Goal: Navigation & Orientation: Find specific page/section

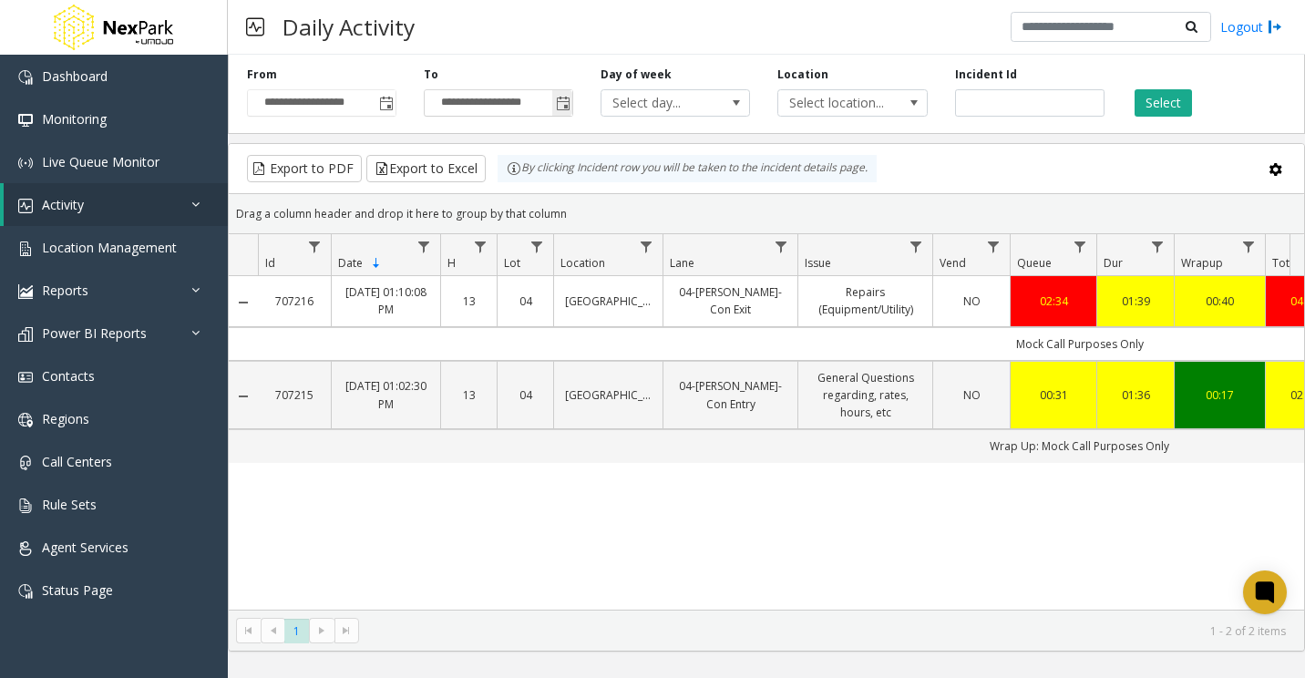
click at [565, 109] on span "Toggle popup" at bounding box center [563, 104] width 15 height 15
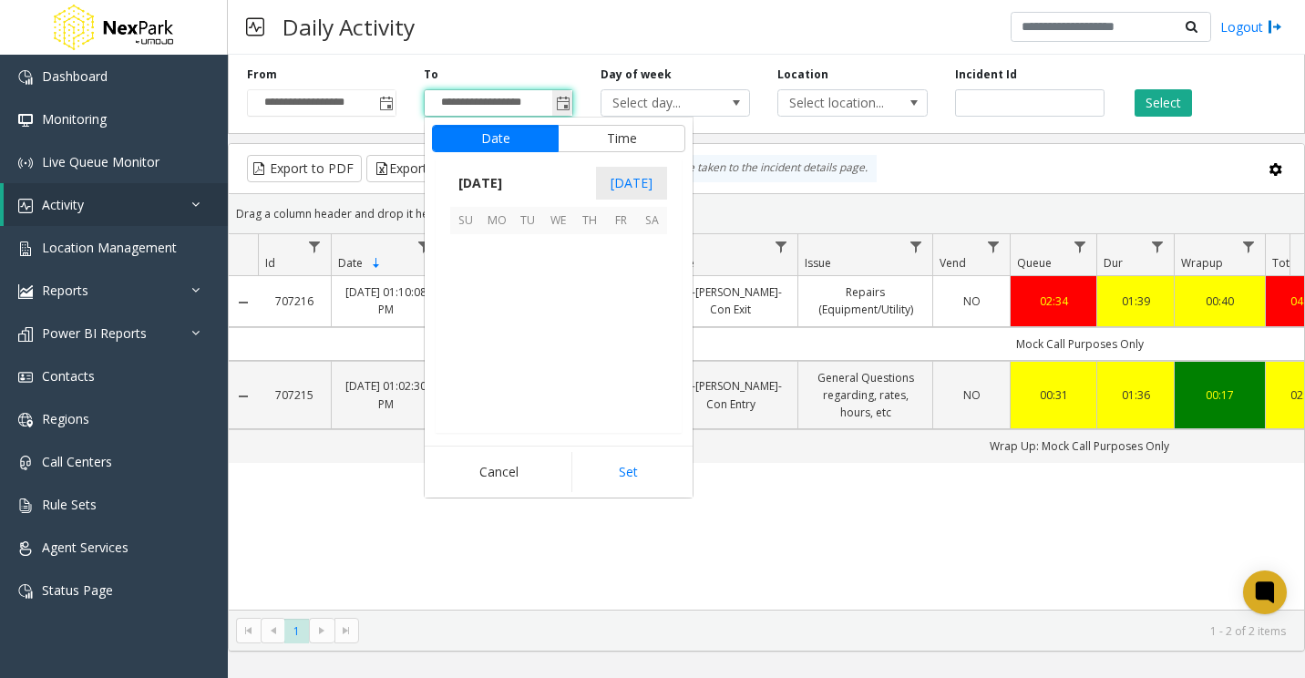
scroll to position [27, 0]
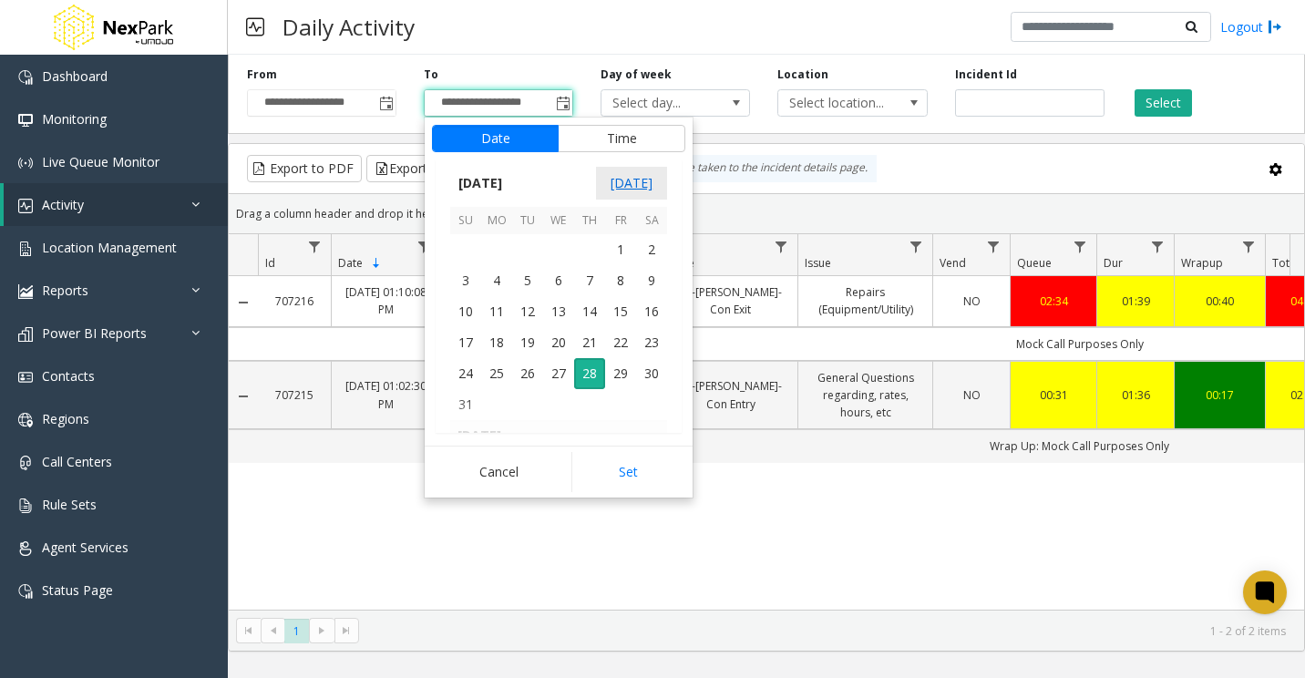
click at [632, 193] on span "[DATE]" at bounding box center [631, 183] width 71 height 33
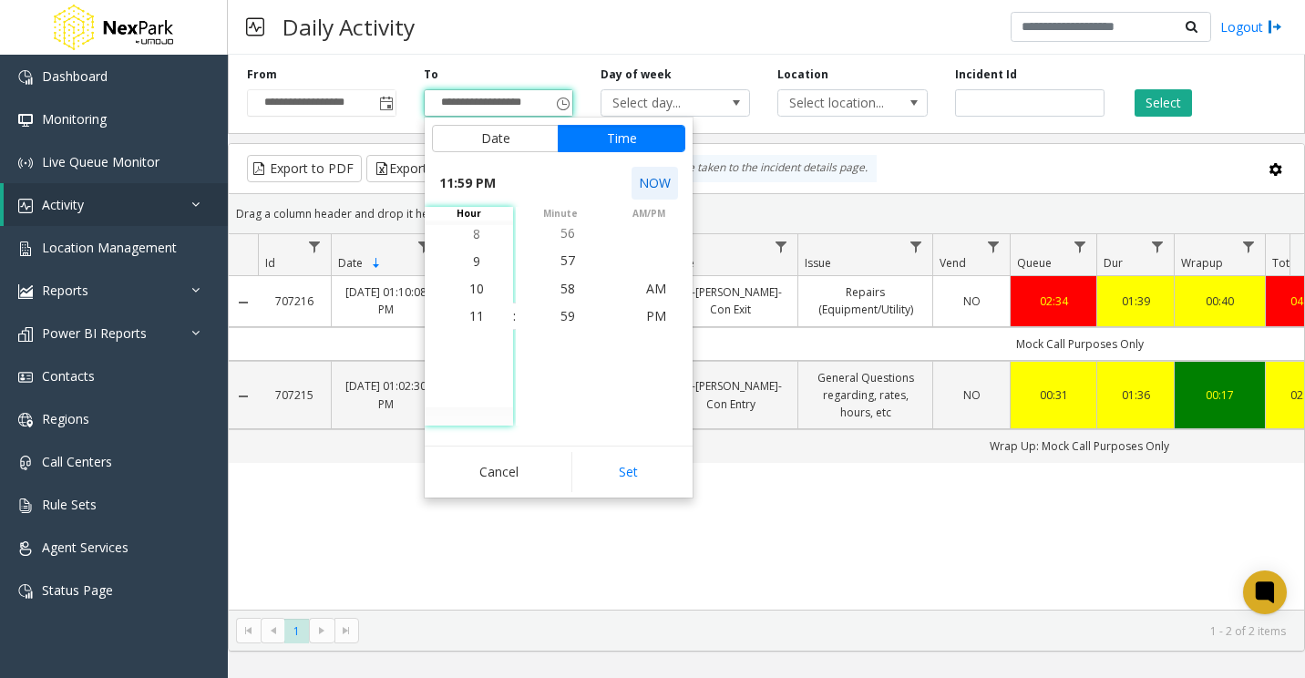
click at [642, 179] on button "NOW" at bounding box center [654, 183] width 46 height 33
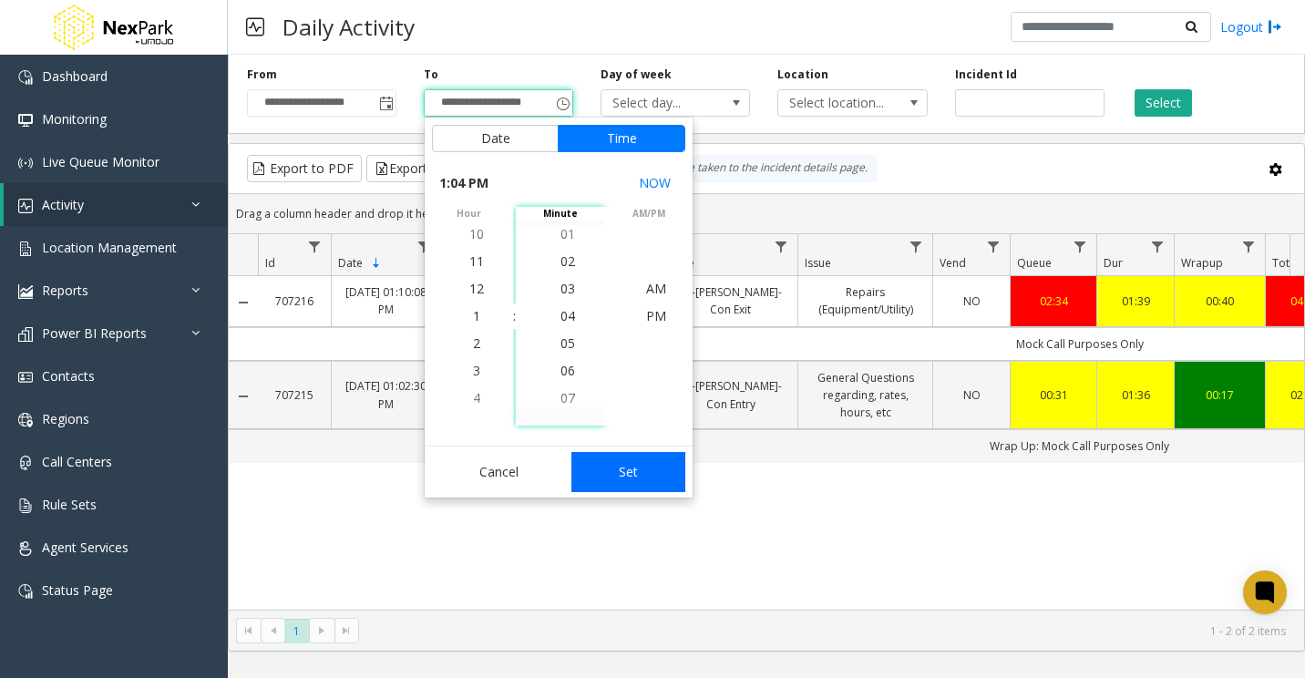
click at [628, 474] on button "Set" at bounding box center [628, 472] width 115 height 40
type input "**********"
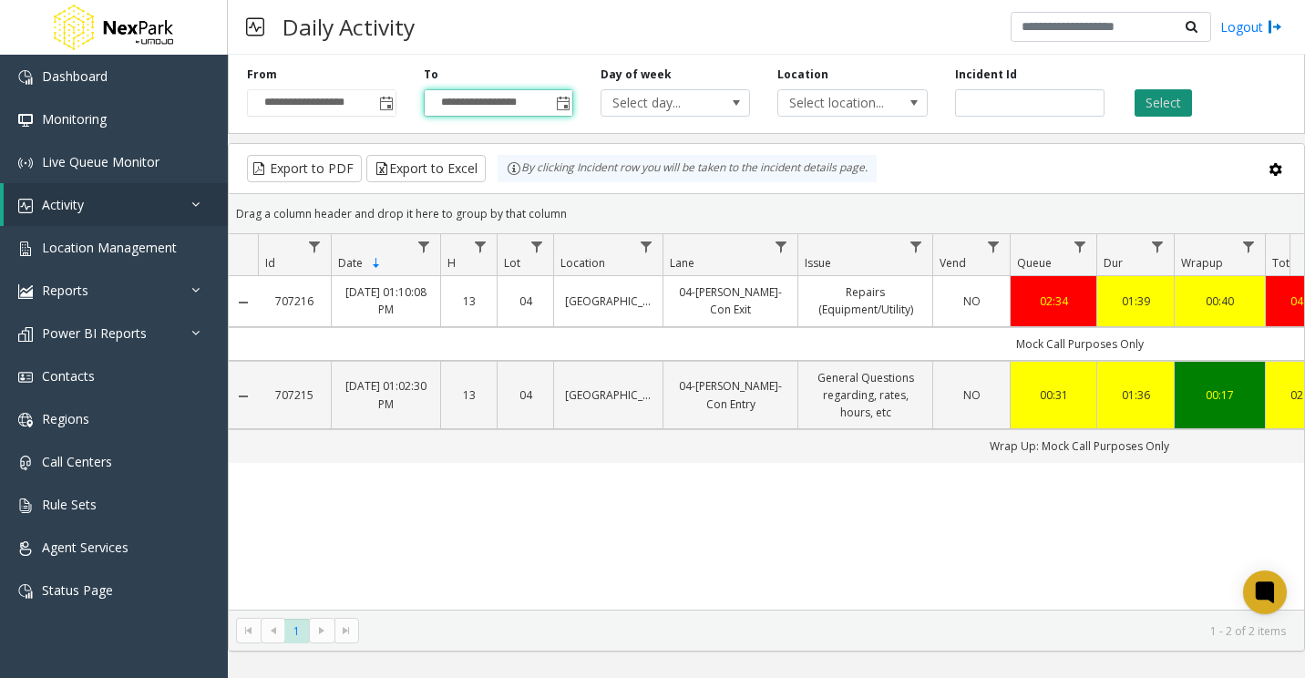
click at [1167, 108] on button "Select" at bounding box center [1163, 102] width 57 height 27
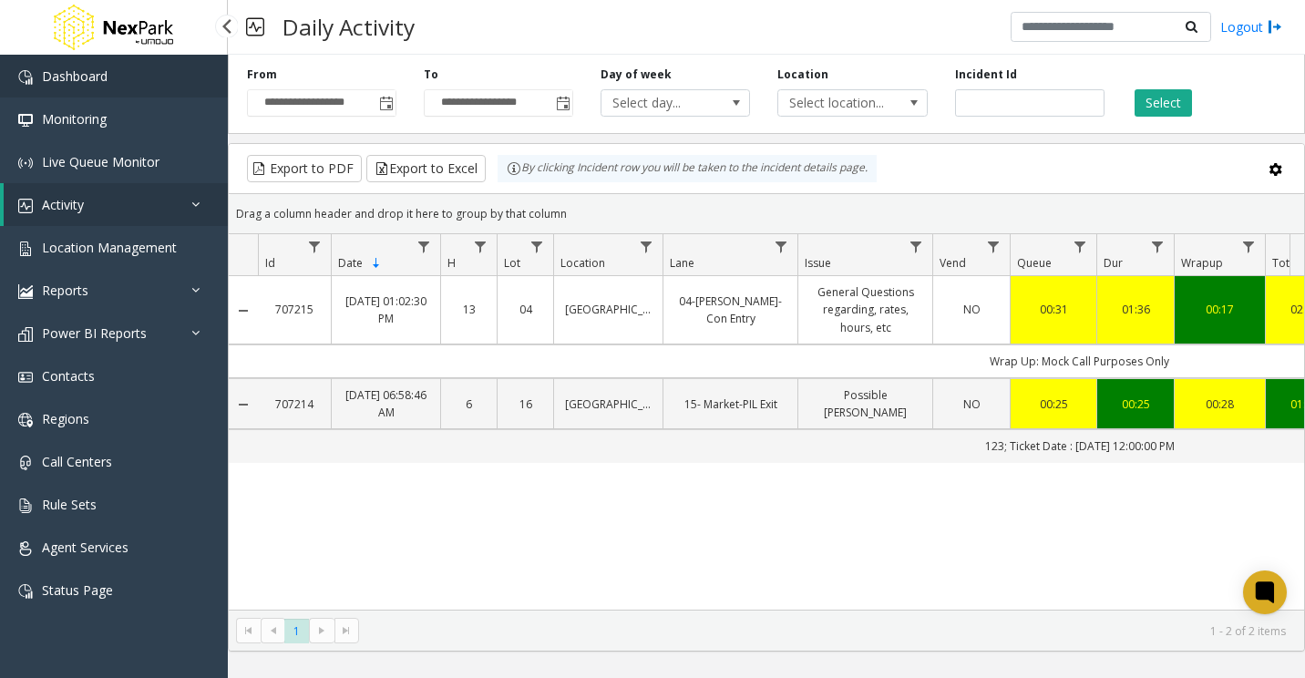
click at [106, 74] on span "Dashboard" at bounding box center [75, 75] width 66 height 17
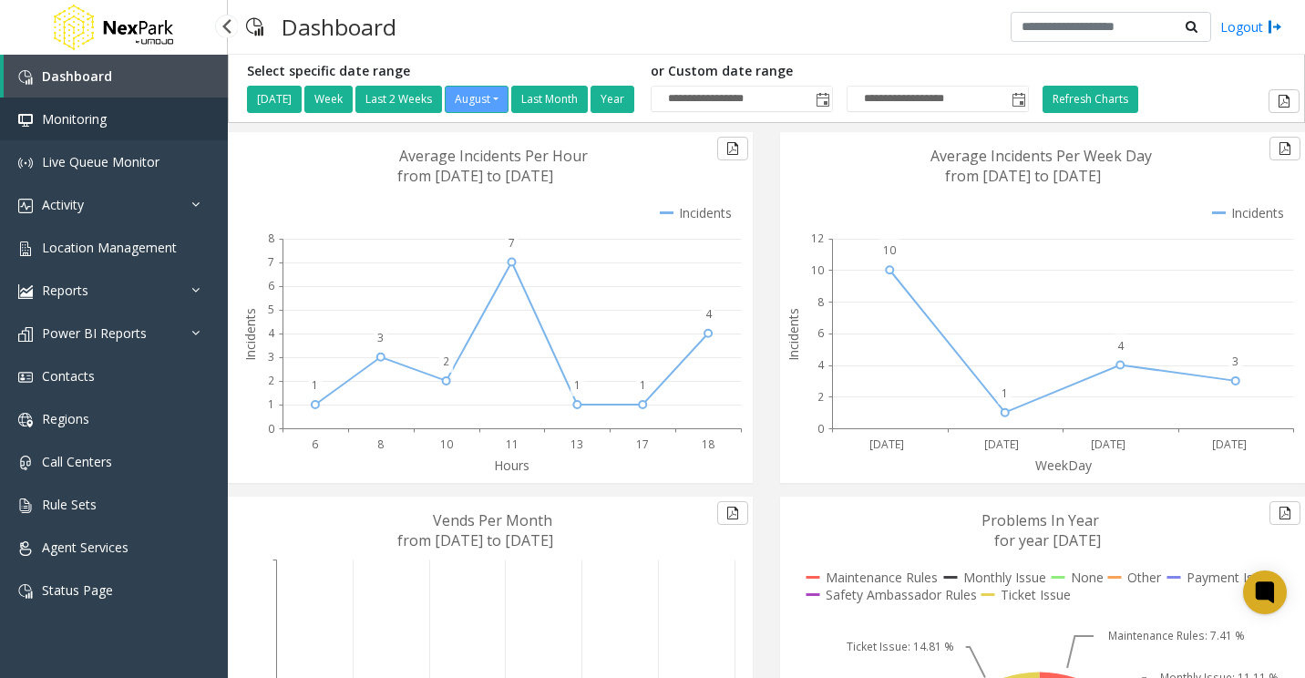
click at [80, 119] on span "Monitoring" at bounding box center [74, 118] width 65 height 17
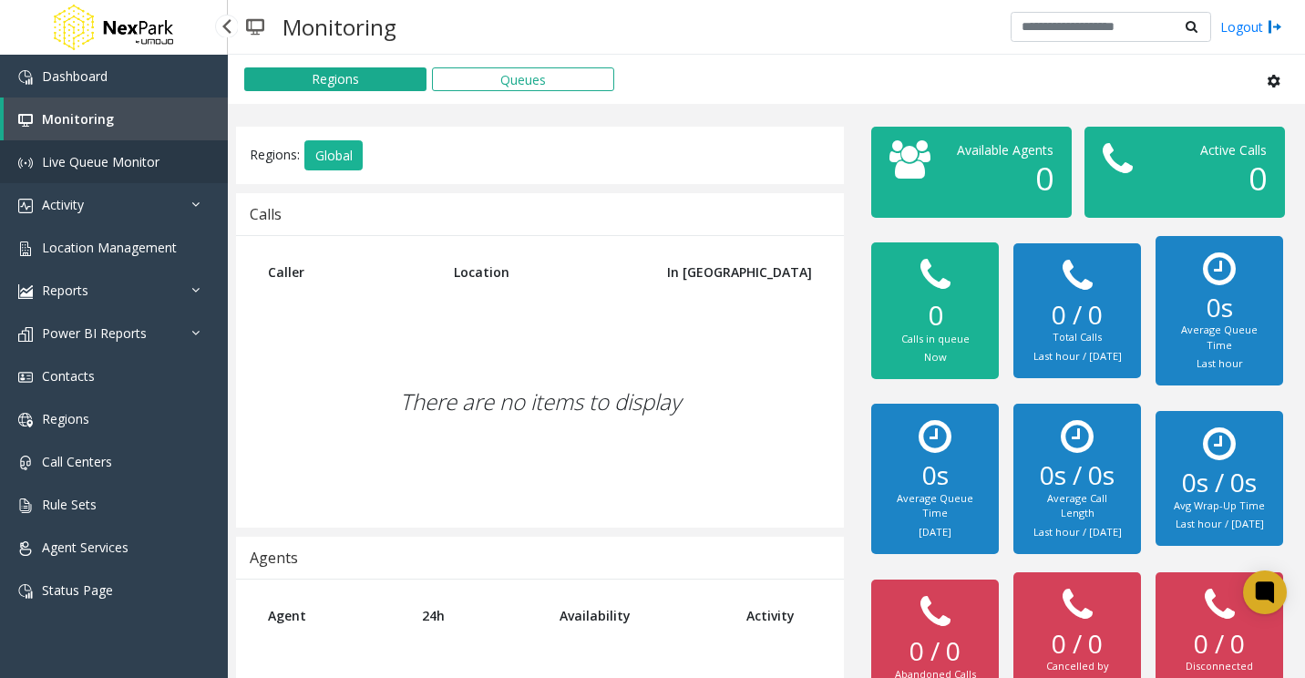
click at [158, 167] on span "Live Queue Monitor" at bounding box center [101, 161] width 118 height 17
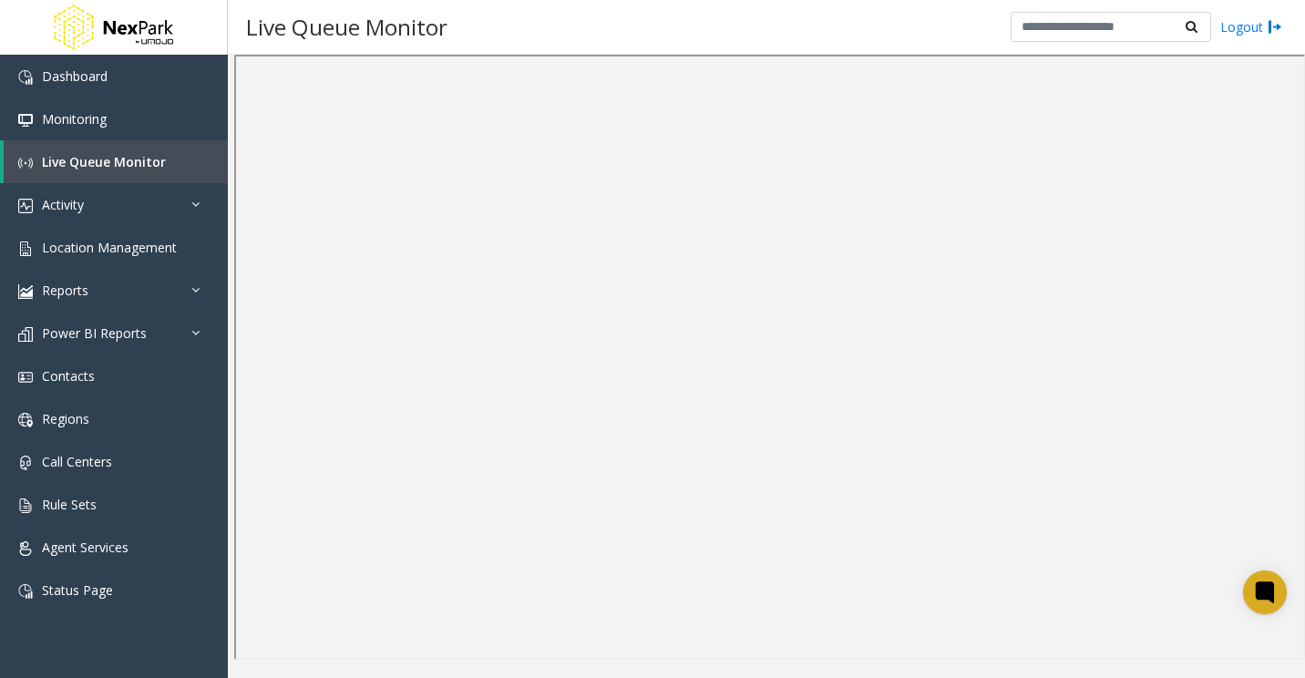
drag, startPoint x: 792, startPoint y: 658, endPoint x: 942, endPoint y: 658, distance: 150.4
click at [942, 658] on iframe at bounding box center [769, 357] width 1071 height 605
click at [142, 208] on link "Activity" at bounding box center [114, 204] width 228 height 43
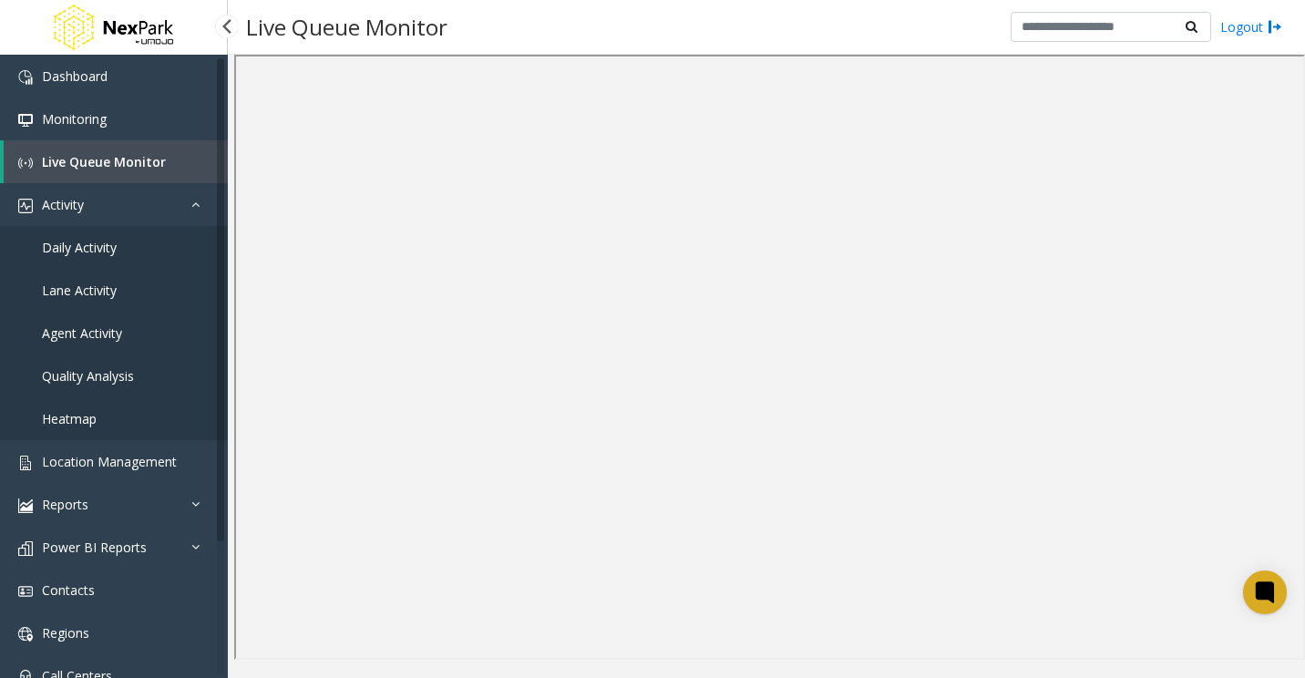
click at [97, 243] on span "Daily Activity" at bounding box center [79, 247] width 75 height 17
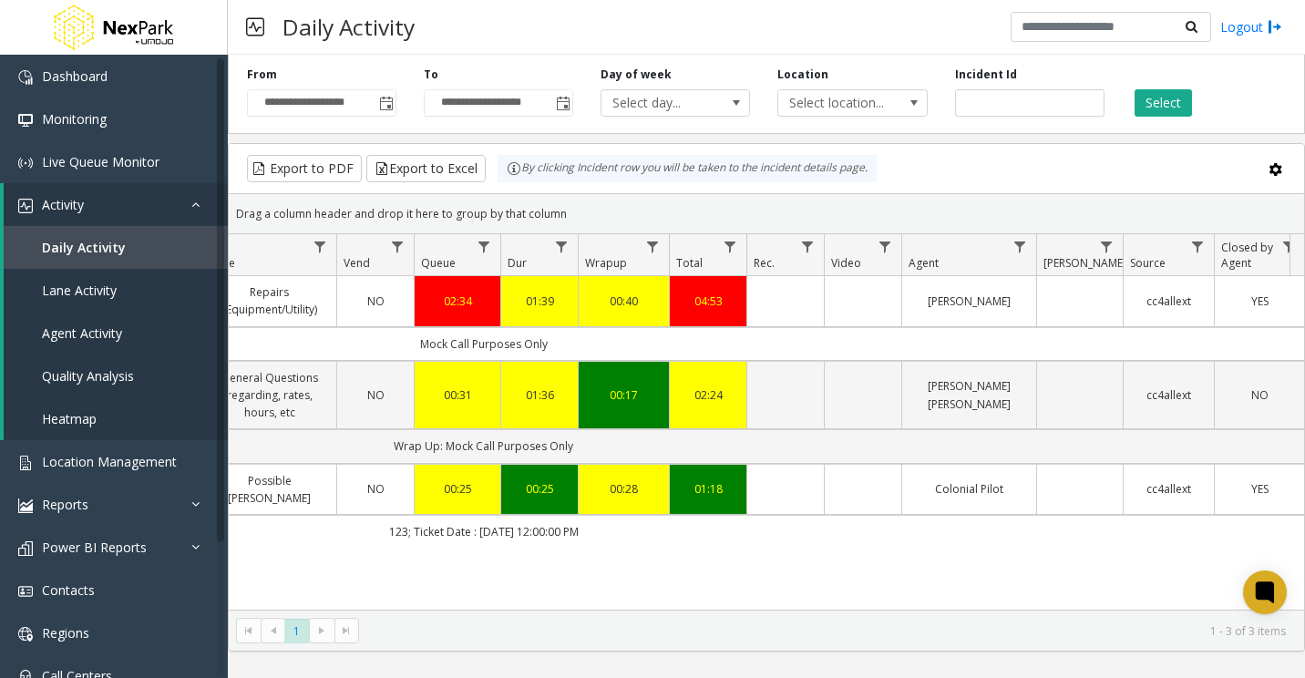
scroll to position [0, 611]
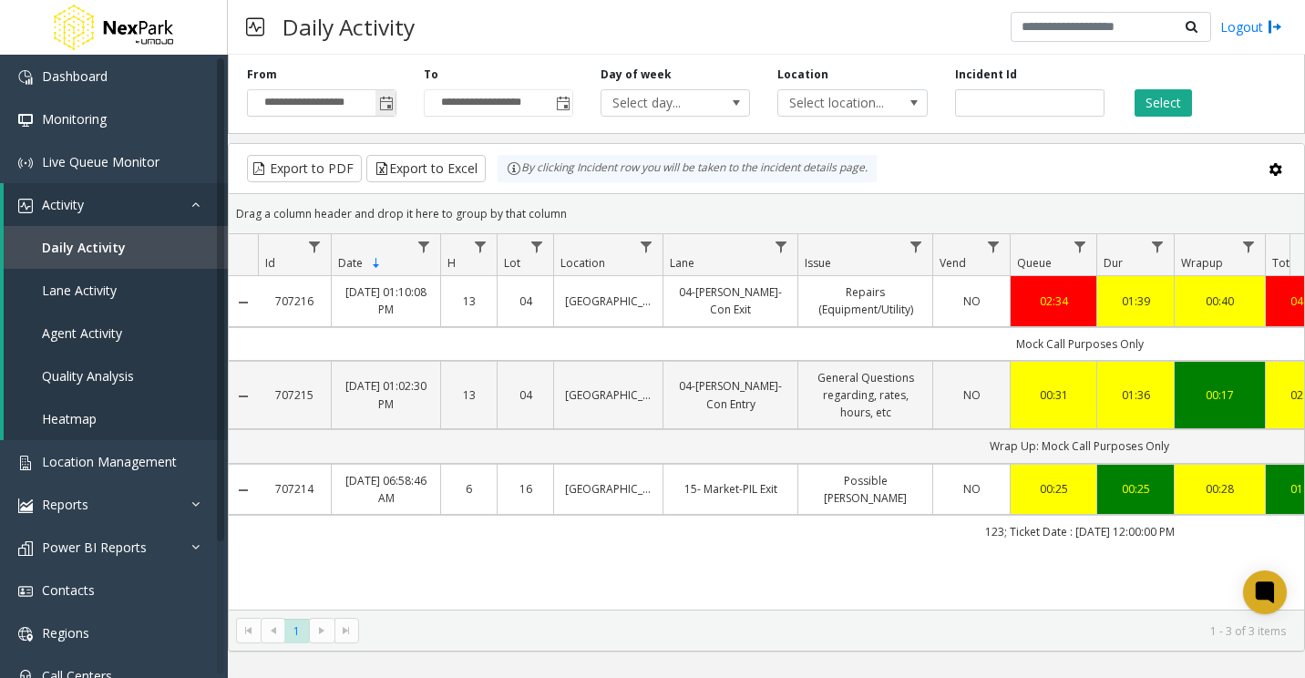
click at [378, 102] on span "Toggle popup" at bounding box center [385, 102] width 20 height 29
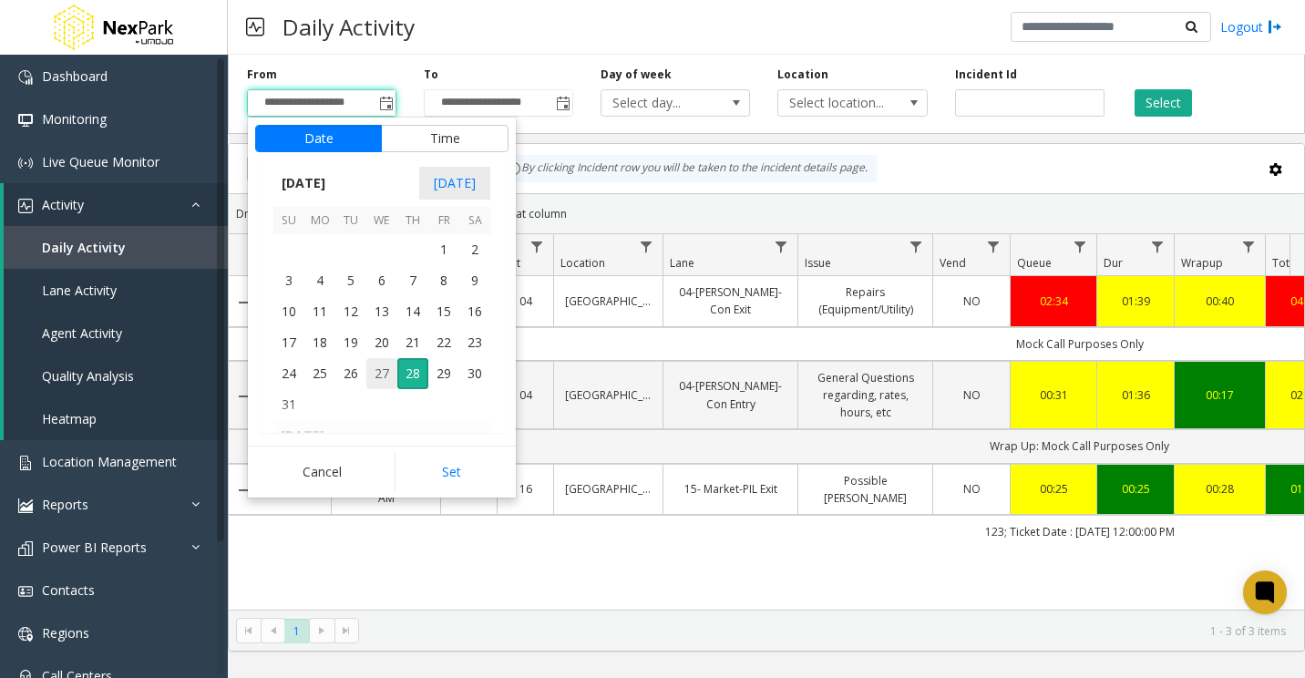
click at [389, 368] on span "27" at bounding box center [381, 373] width 31 height 31
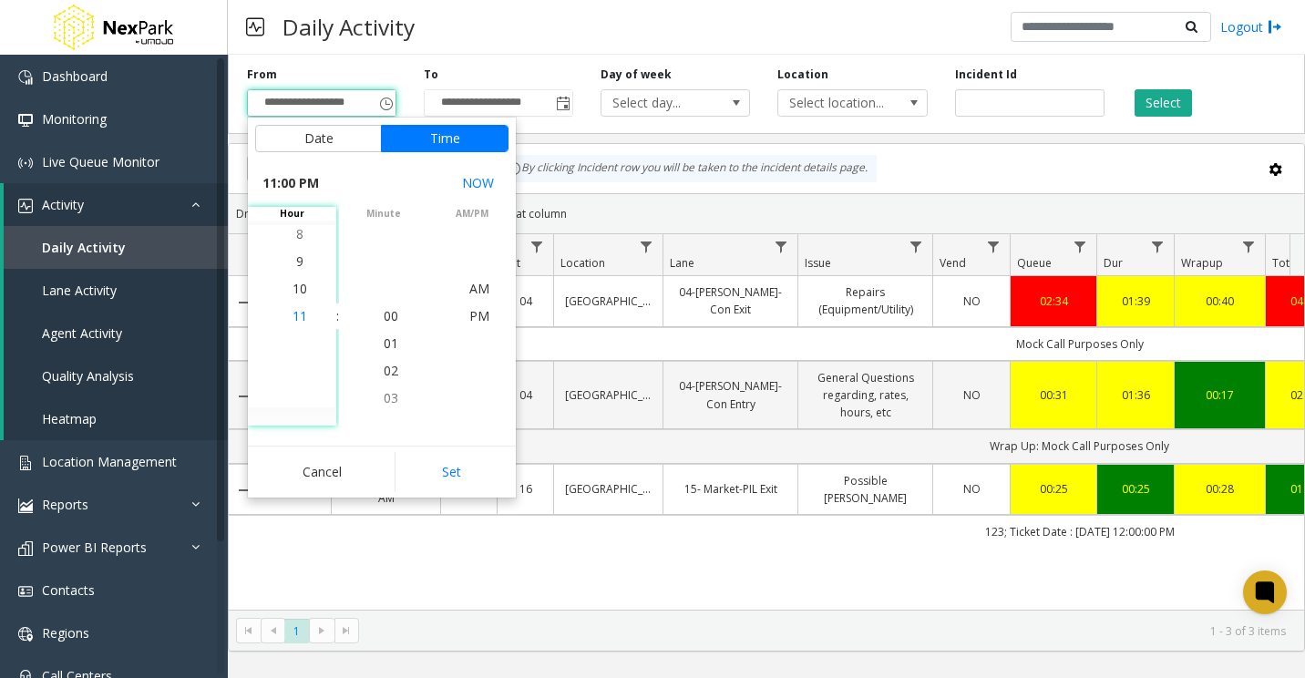
click at [297, 317] on span "11" at bounding box center [300, 315] width 15 height 17
click at [389, 315] on span "59" at bounding box center [391, 315] width 15 height 17
click at [469, 312] on span "PM" at bounding box center [479, 315] width 20 height 17
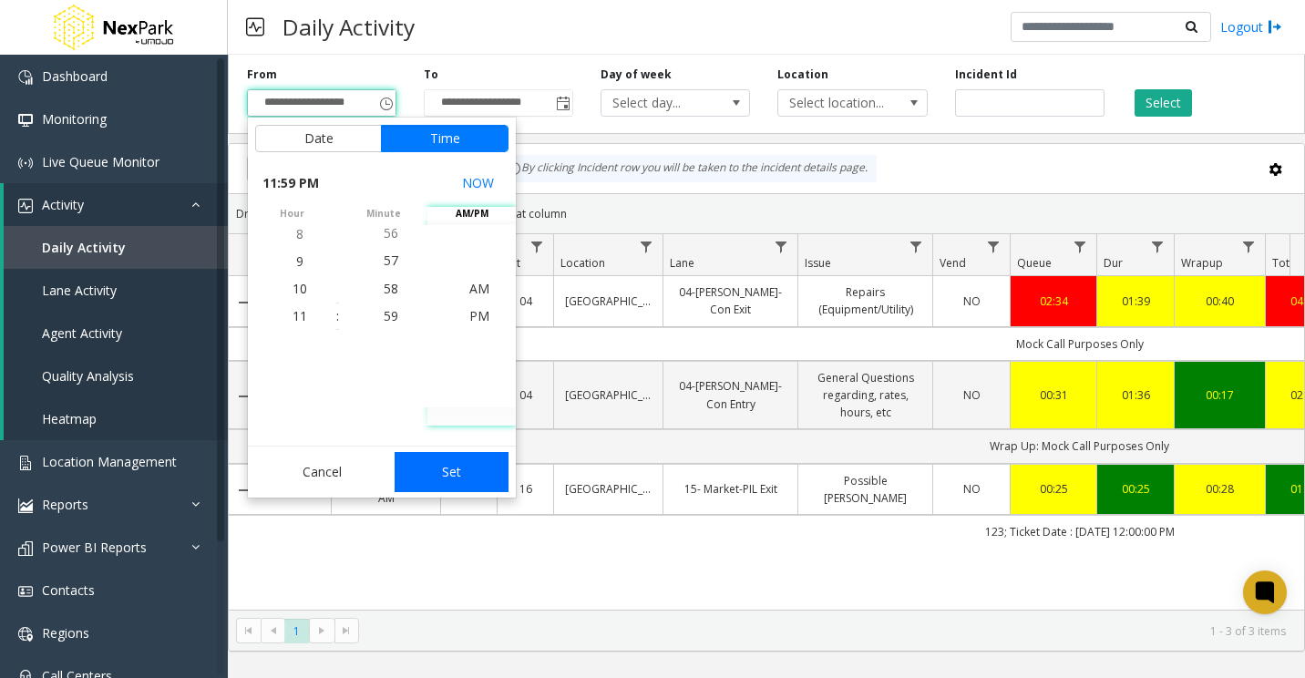
click at [482, 461] on button "Set" at bounding box center [452, 472] width 115 height 40
type input "**********"
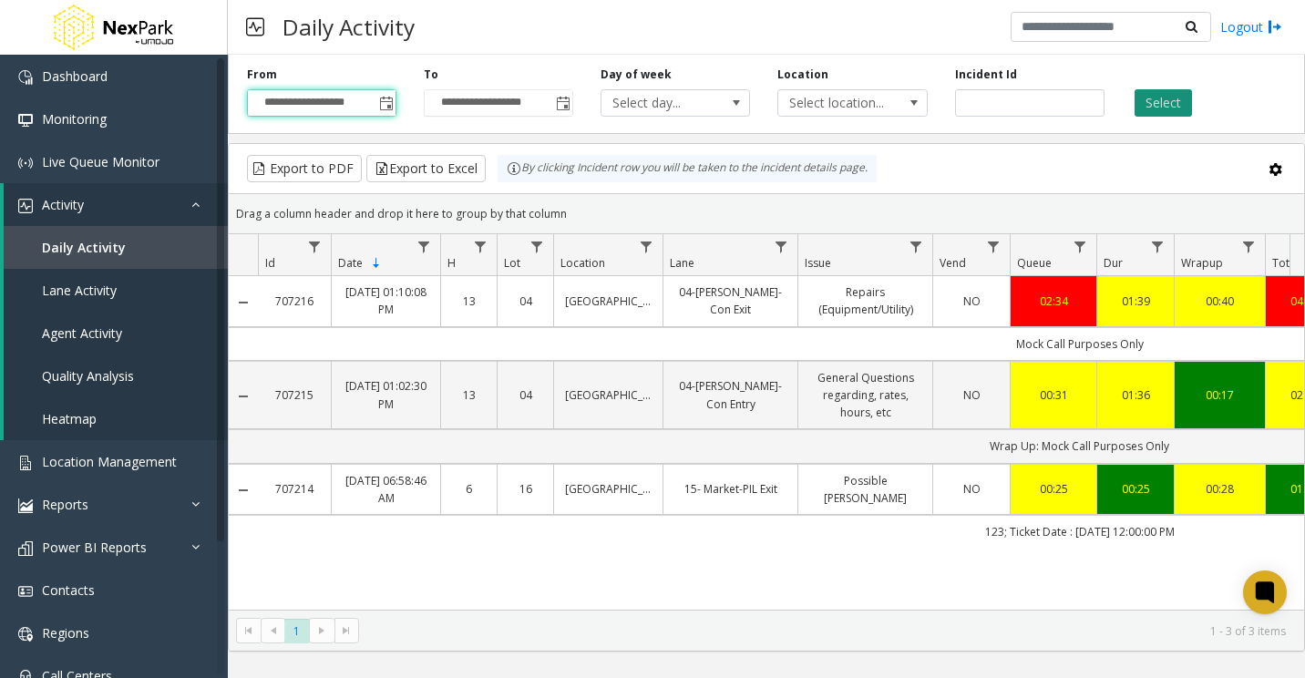
click at [1168, 111] on button "Select" at bounding box center [1163, 102] width 57 height 27
click at [86, 294] on span "Lane Activity" at bounding box center [79, 290] width 75 height 17
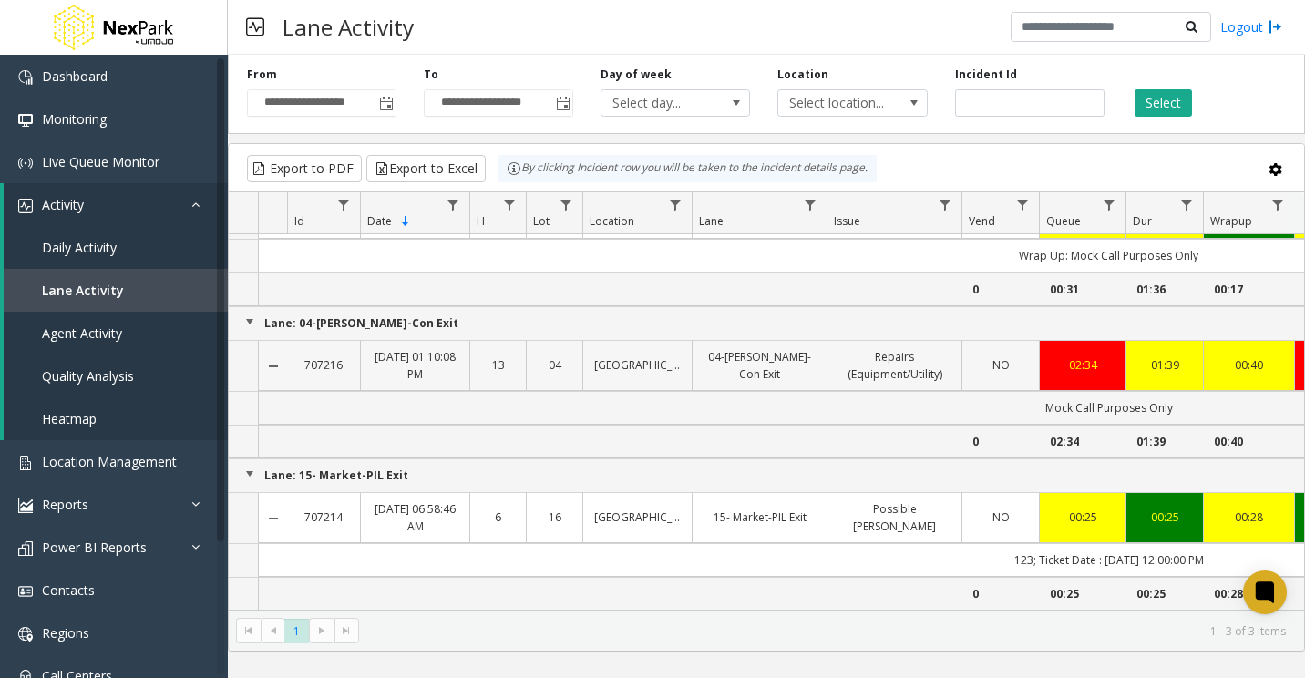
scroll to position [110, 0]
click at [108, 77] on link "Dashboard" at bounding box center [114, 76] width 228 height 43
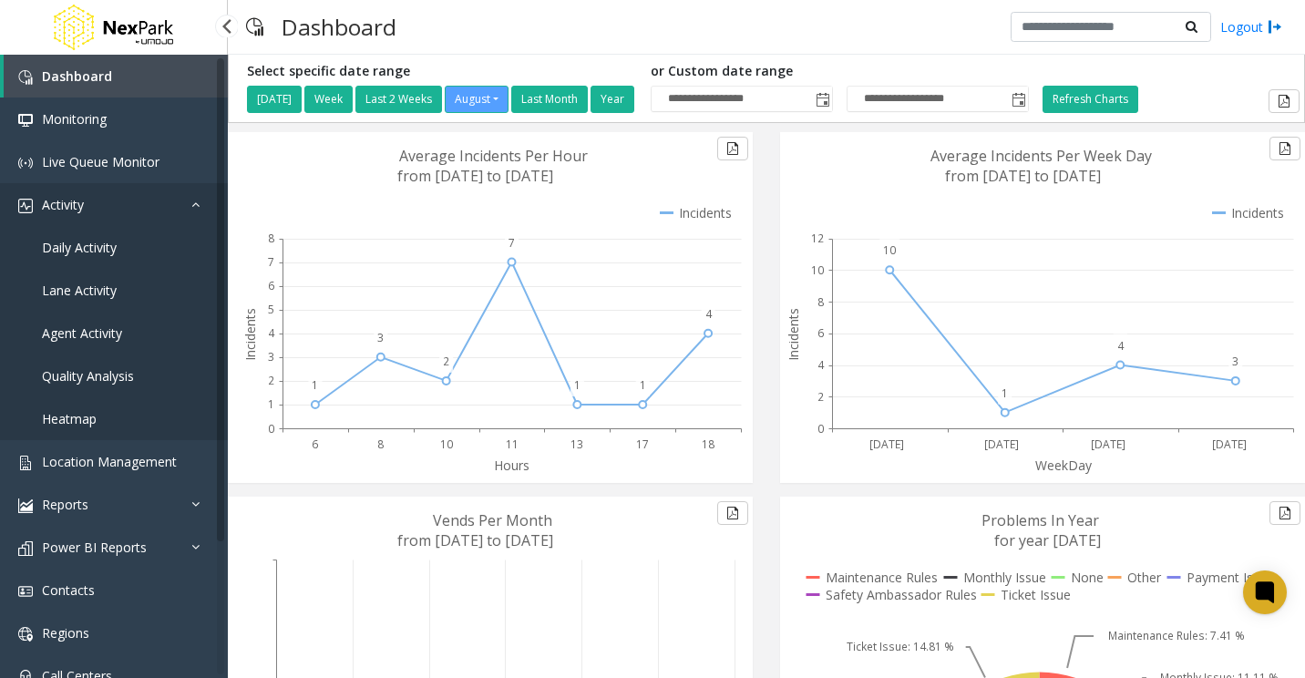
click at [141, 215] on link "Activity" at bounding box center [114, 204] width 228 height 43
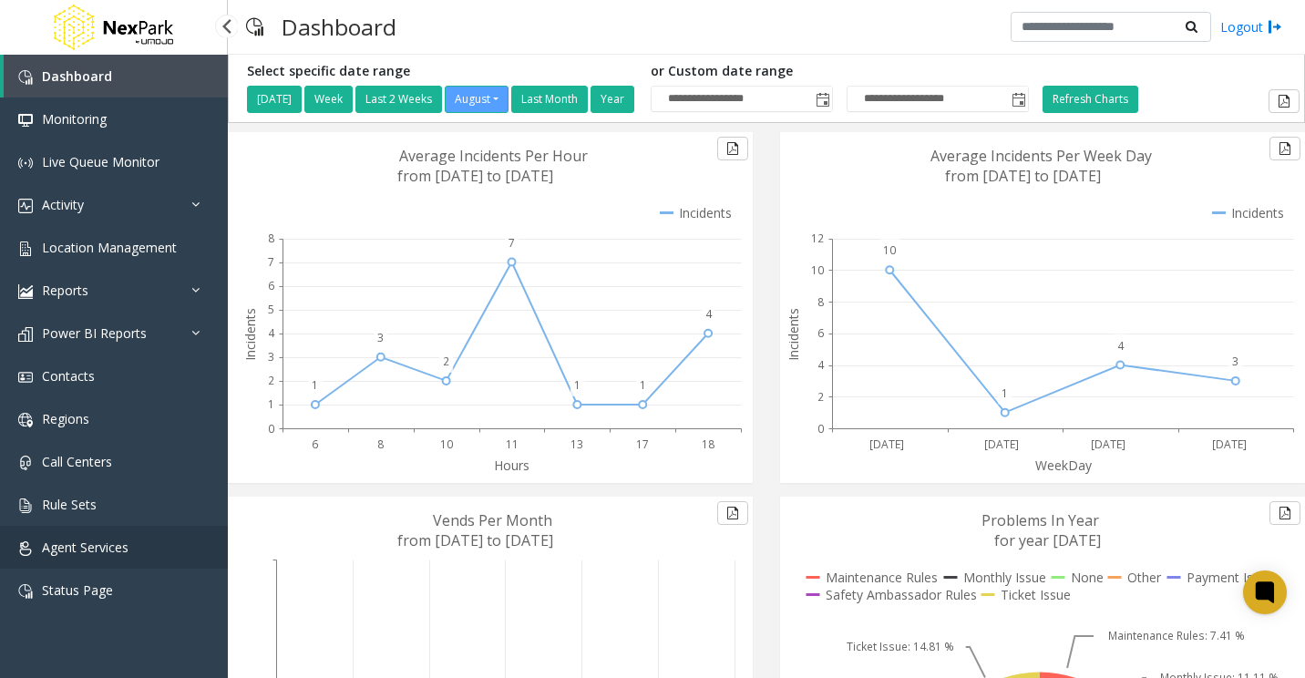
click at [130, 553] on link "Agent Services" at bounding box center [114, 547] width 228 height 43
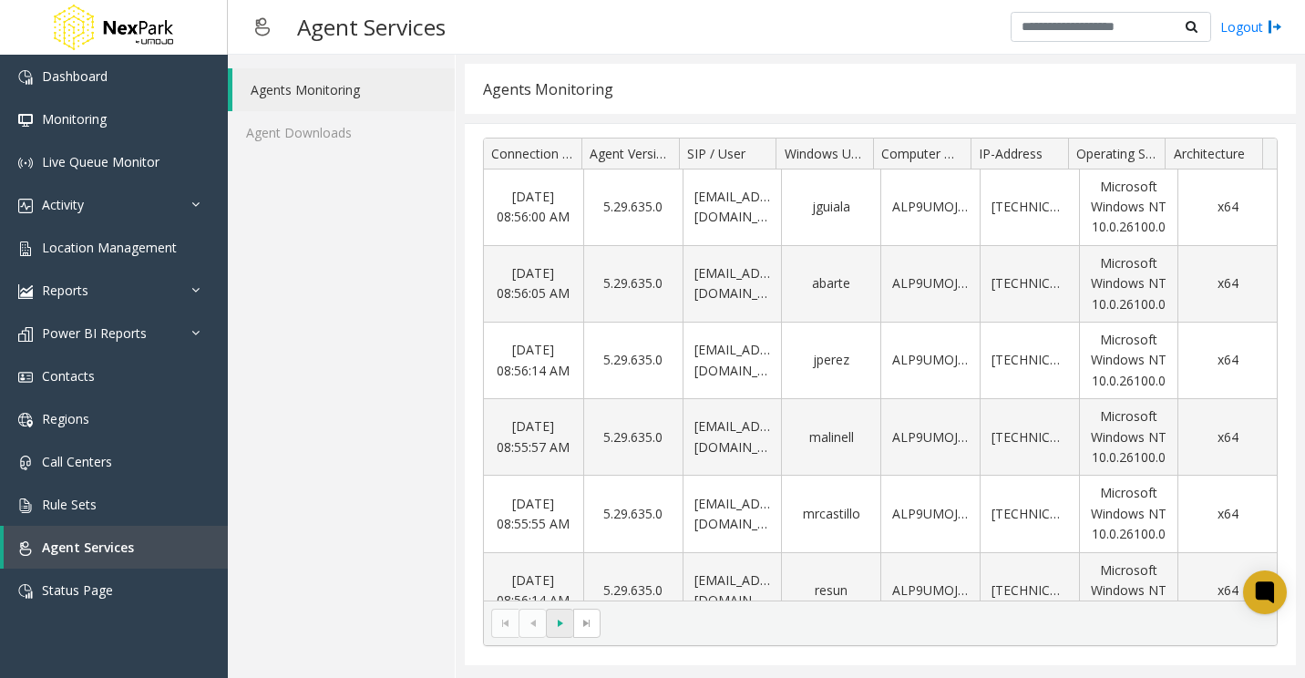
click at [559, 634] on span at bounding box center [559, 623] width 27 height 29
click at [102, 464] on span "Call Centers" at bounding box center [77, 461] width 70 height 17
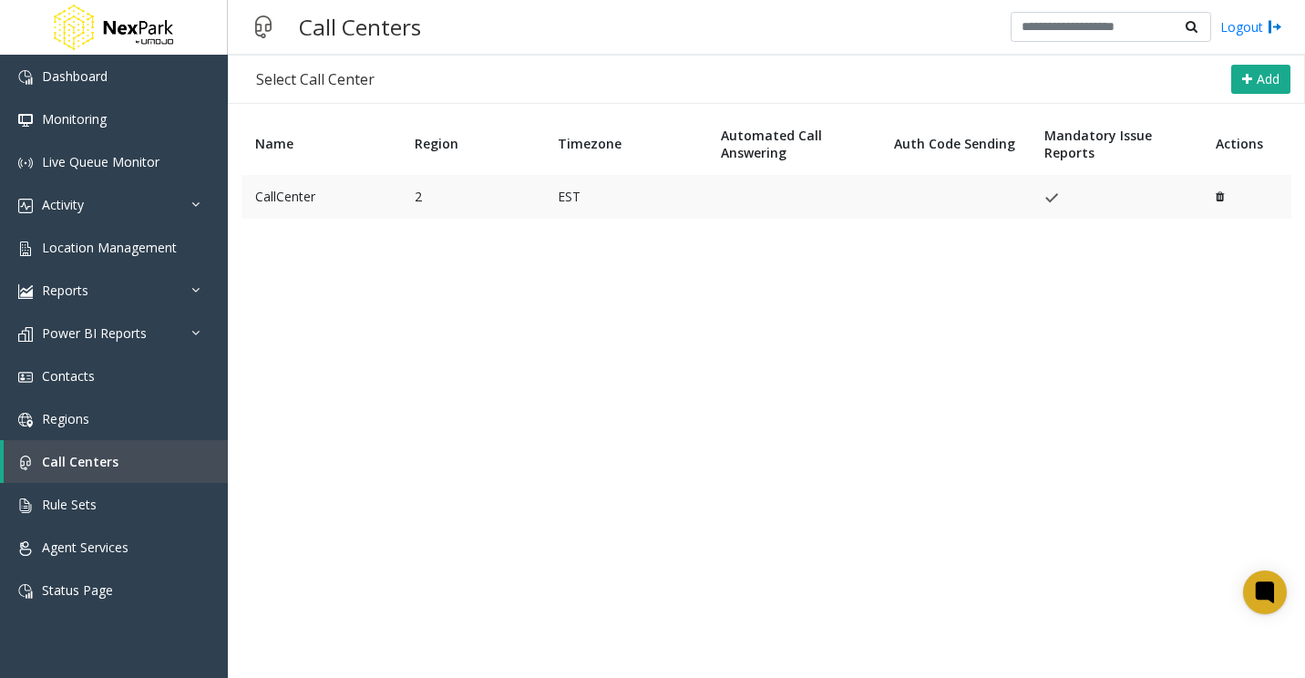
click at [312, 200] on td "CallCenter" at bounding box center [320, 197] width 159 height 44
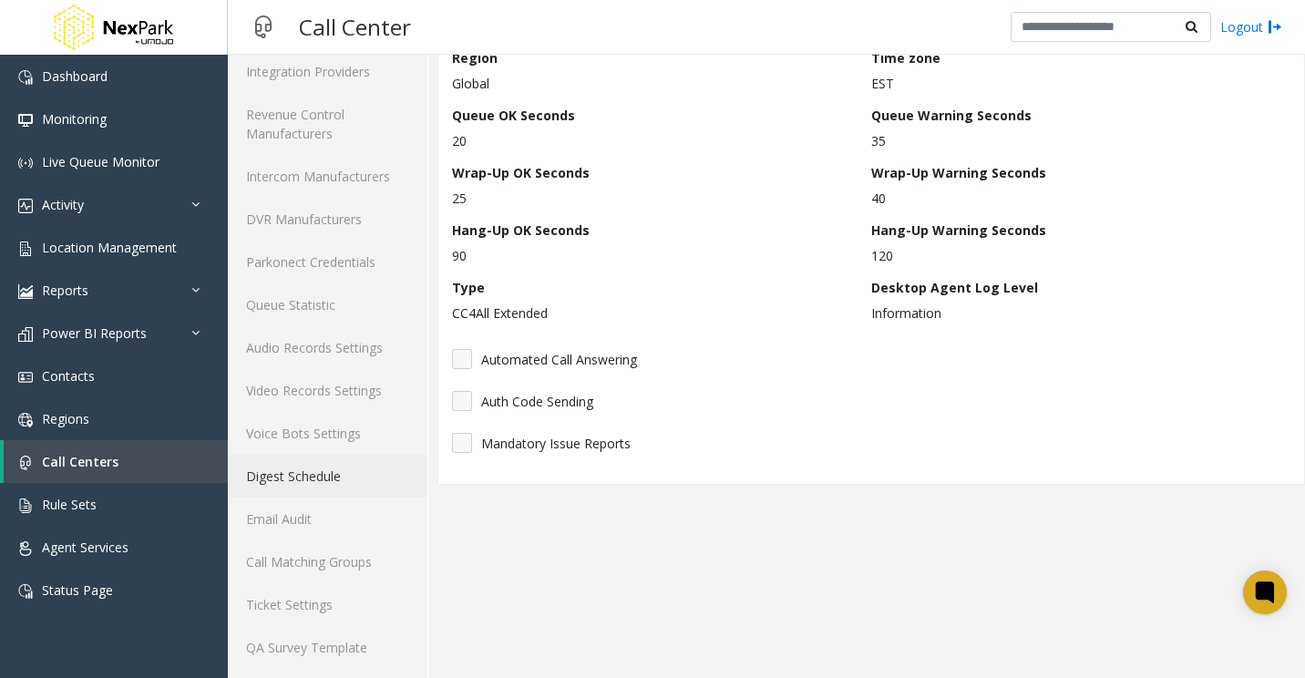
scroll to position [199, 0]
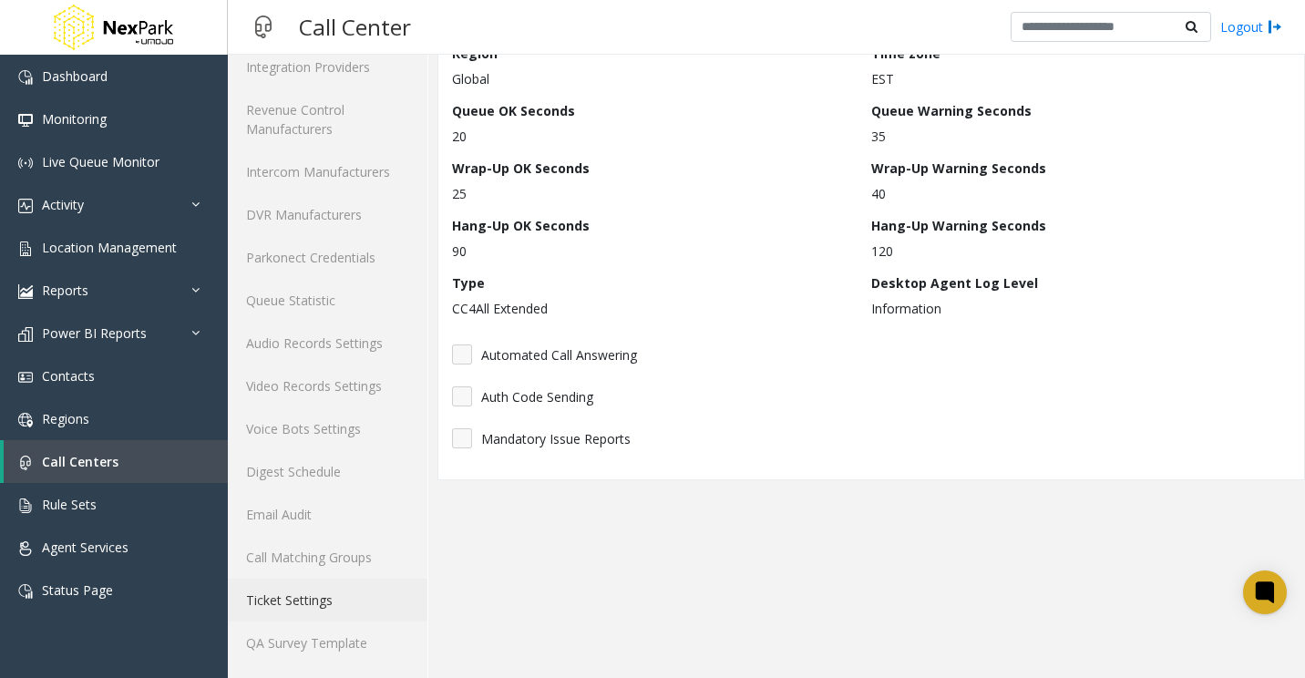
click at [320, 605] on link "Ticket Settings" at bounding box center [328, 600] width 200 height 43
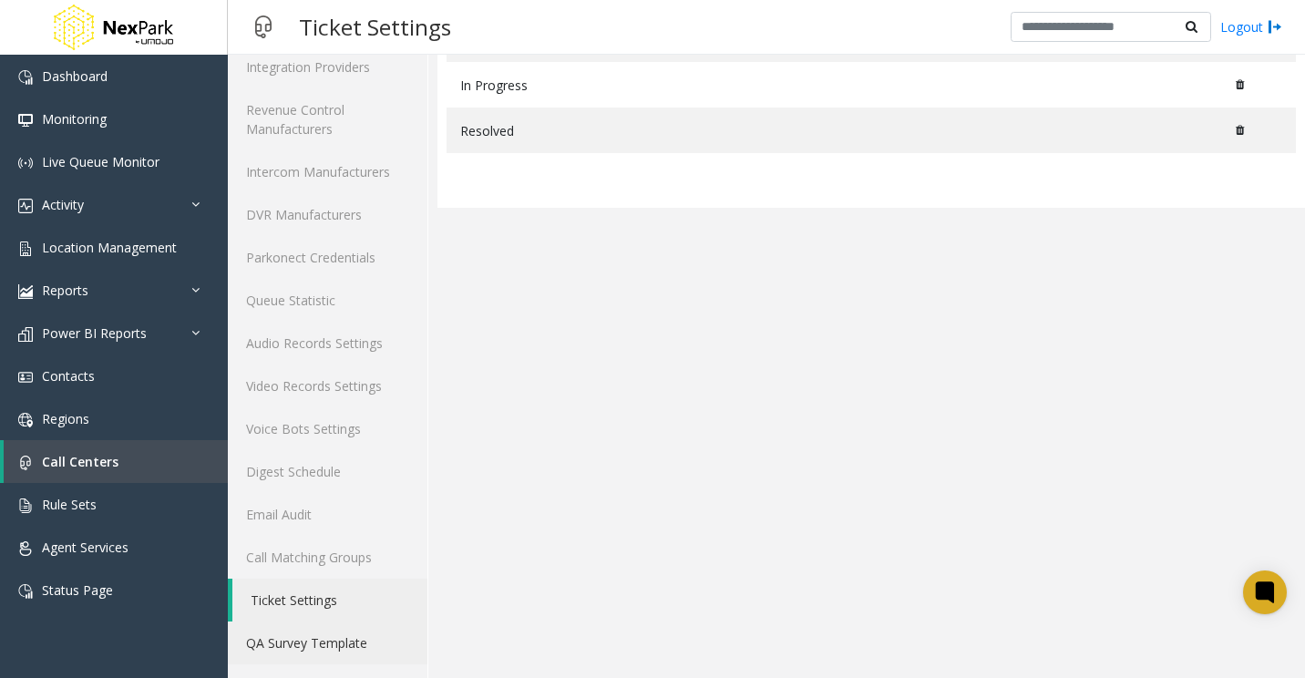
click at [303, 650] on link "QA Survey Template" at bounding box center [328, 642] width 200 height 43
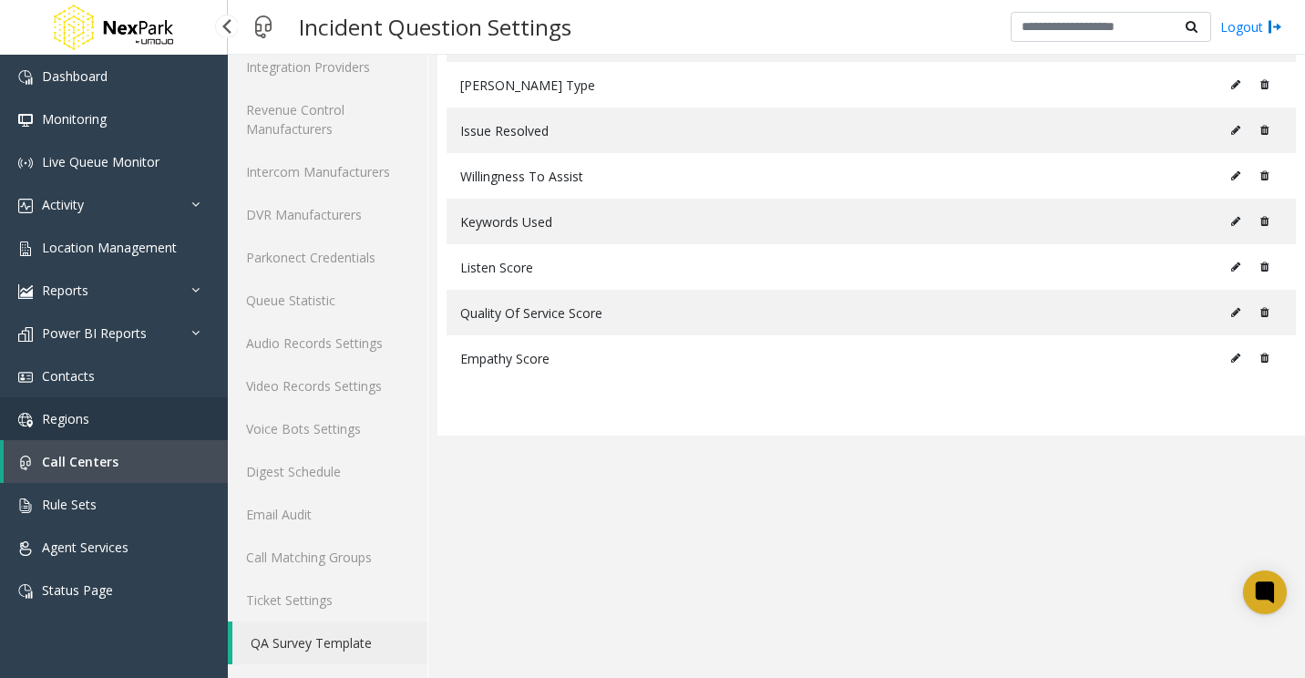
click at [68, 422] on span "Regions" at bounding box center [65, 418] width 47 height 17
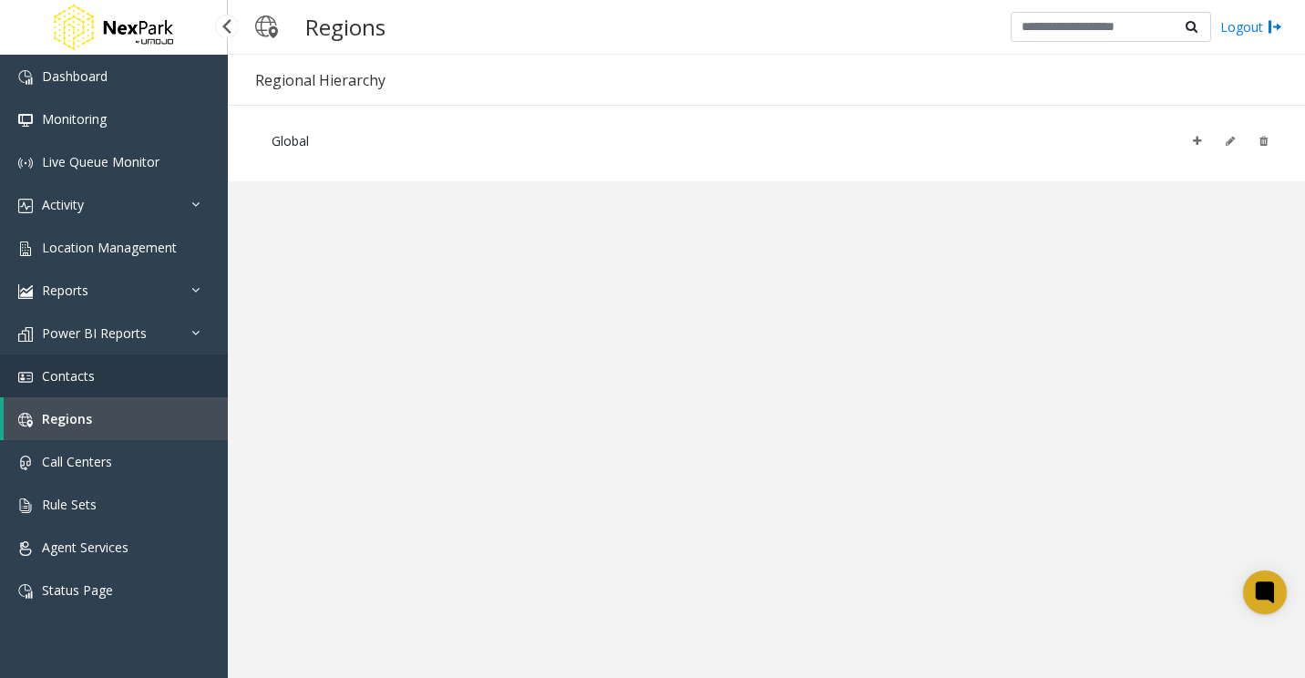
click at [74, 377] on span "Contacts" at bounding box center [68, 375] width 53 height 17
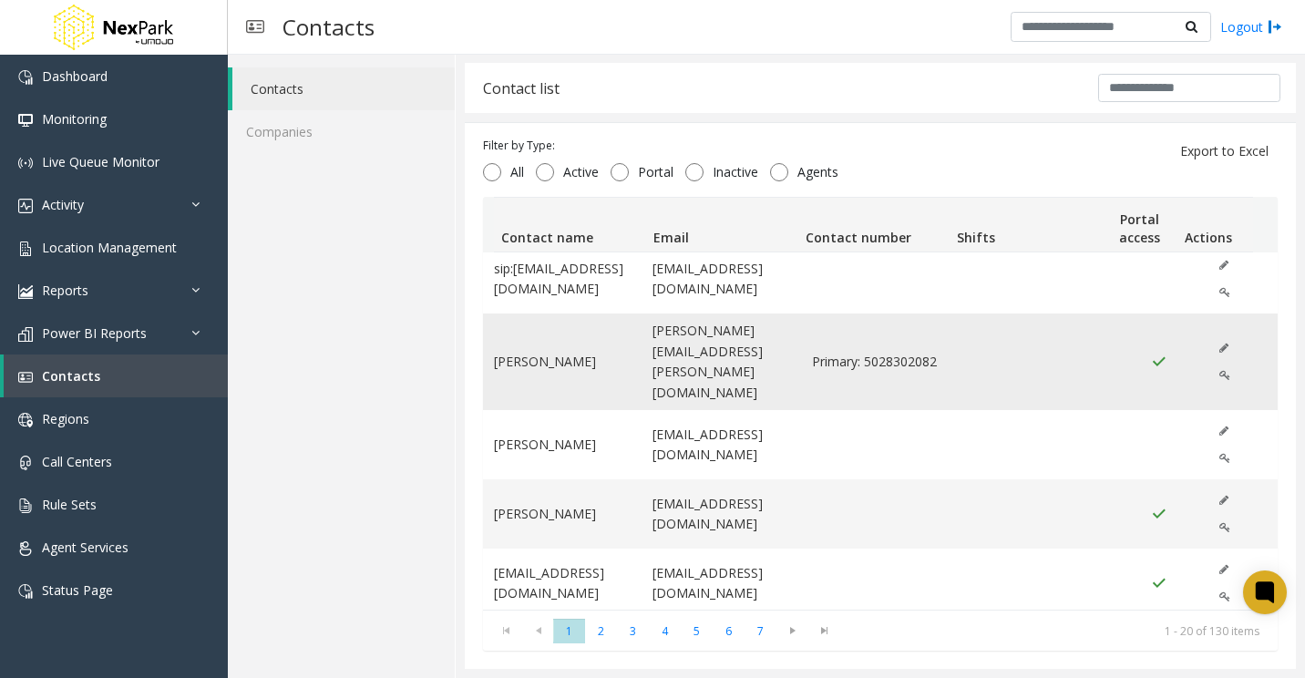
scroll to position [1030, 0]
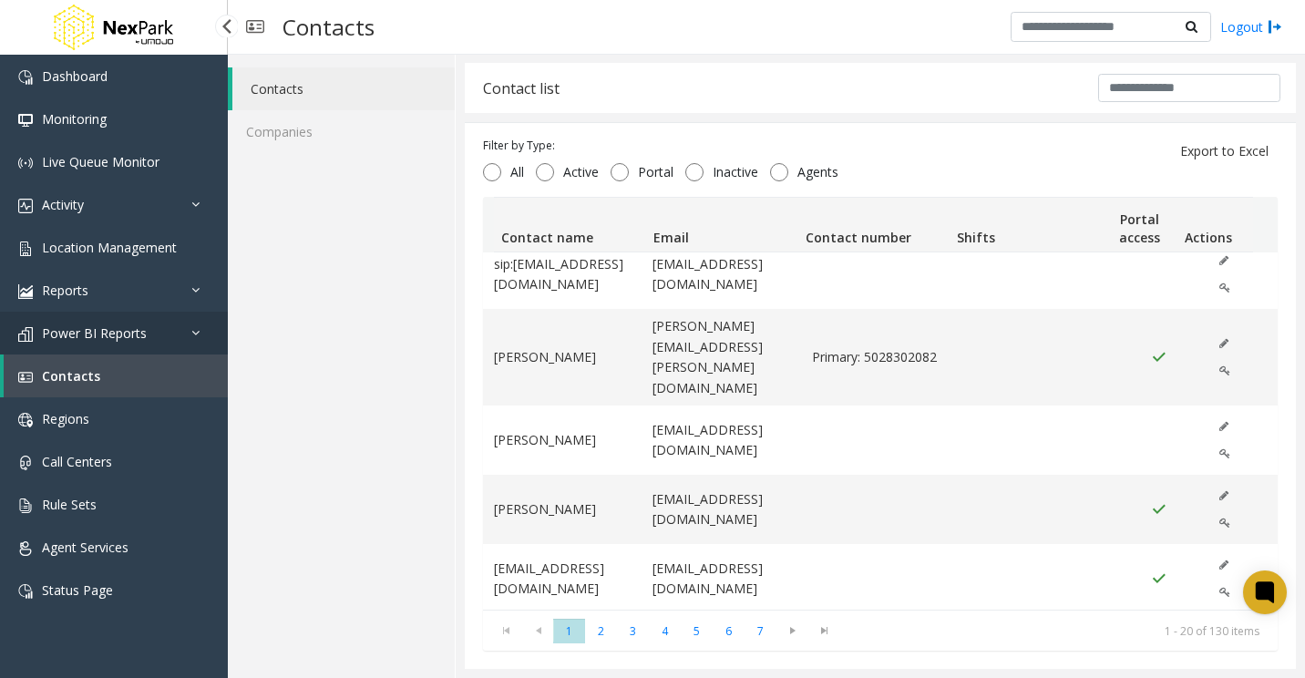
click at [86, 320] on link "Power BI Reports" at bounding box center [114, 333] width 228 height 43
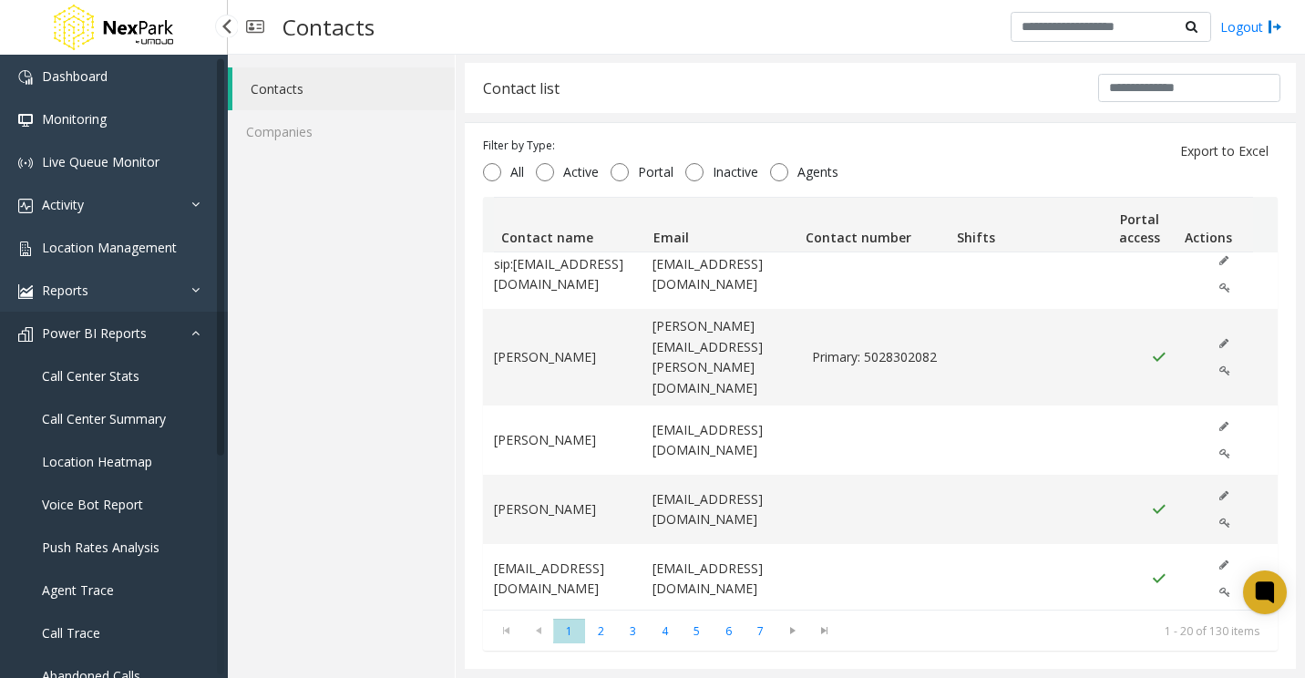
scroll to position [91, 0]
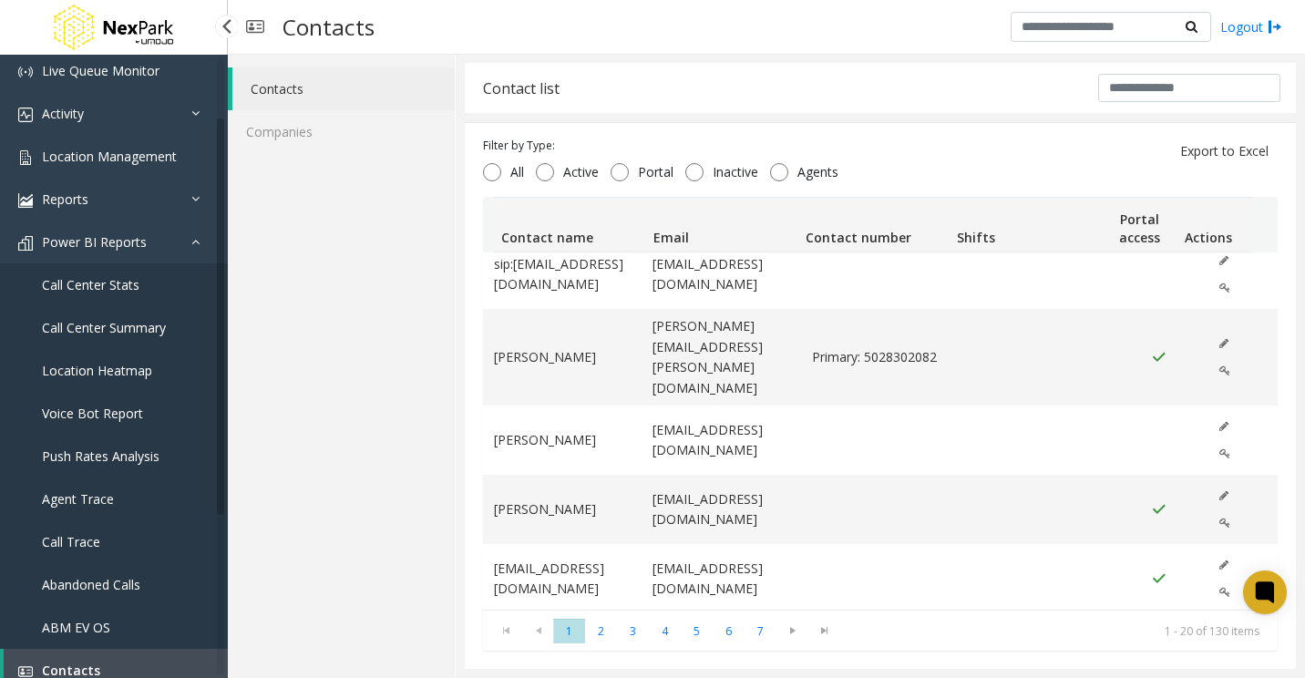
click at [83, 498] on span "Agent Trace" at bounding box center [78, 498] width 72 height 17
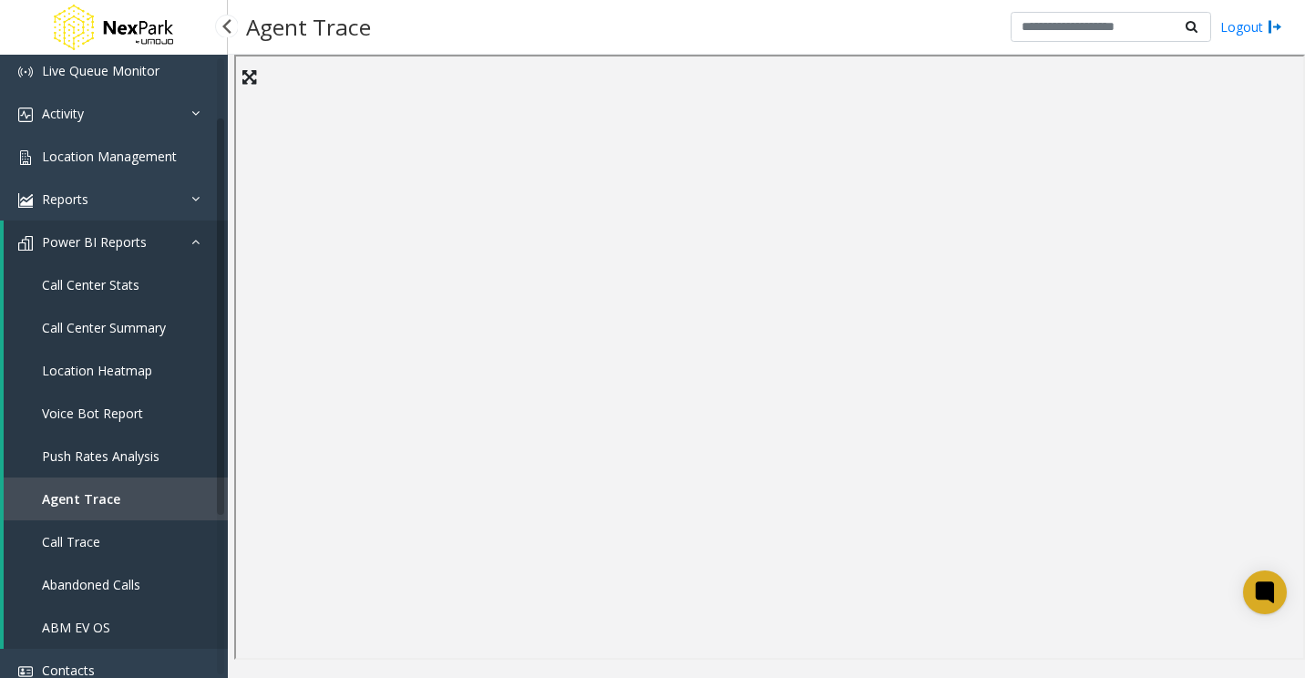
click at [79, 236] on span "Power BI Reports" at bounding box center [94, 241] width 105 height 17
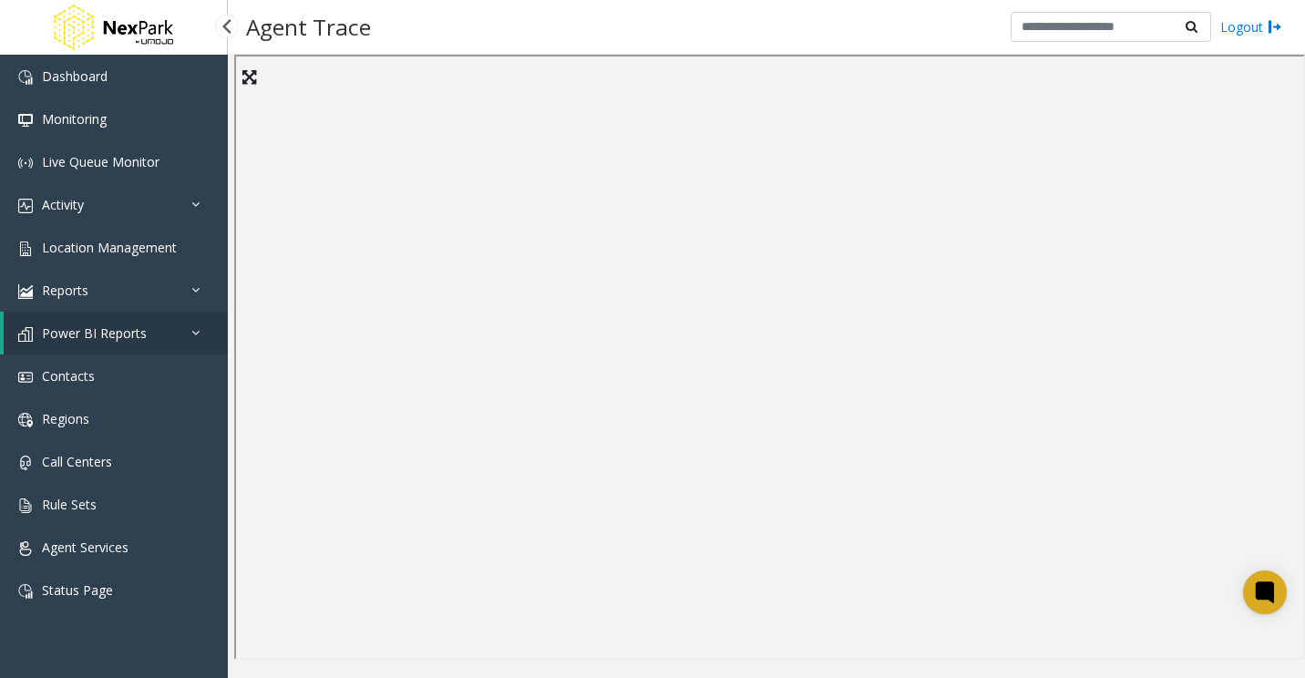
click at [93, 324] on span "Power BI Reports" at bounding box center [94, 332] width 105 height 17
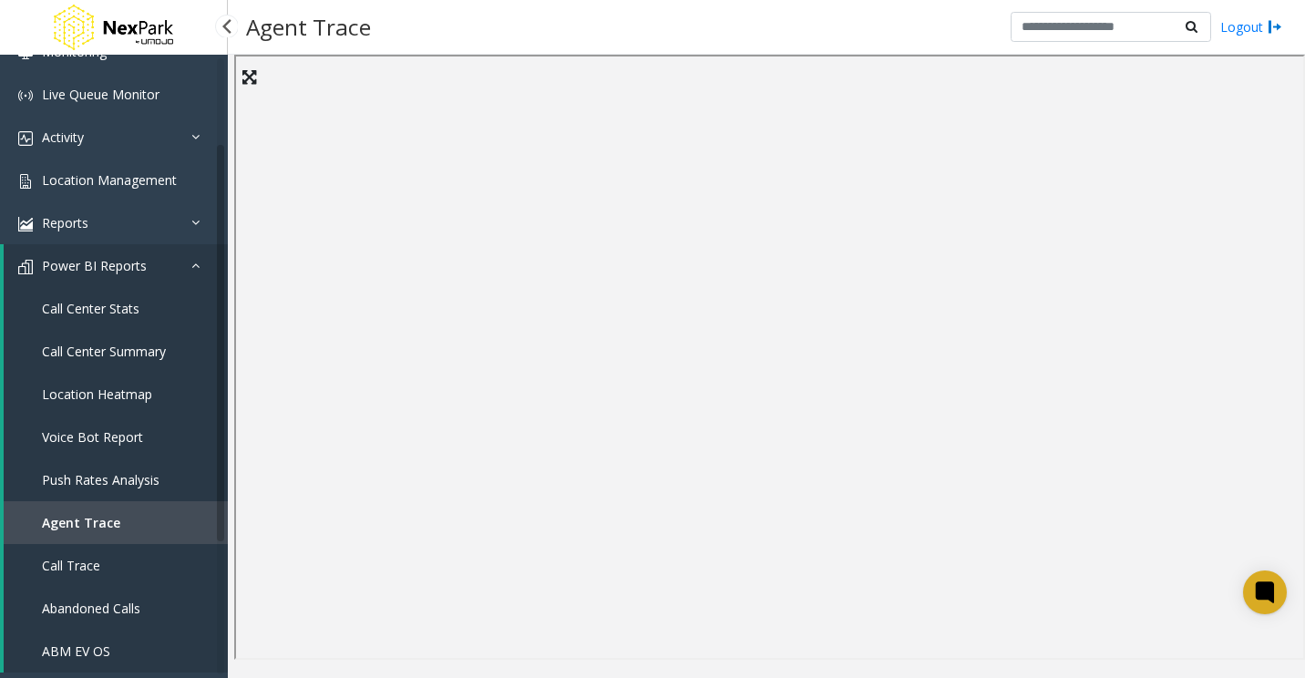
scroll to position [182, 0]
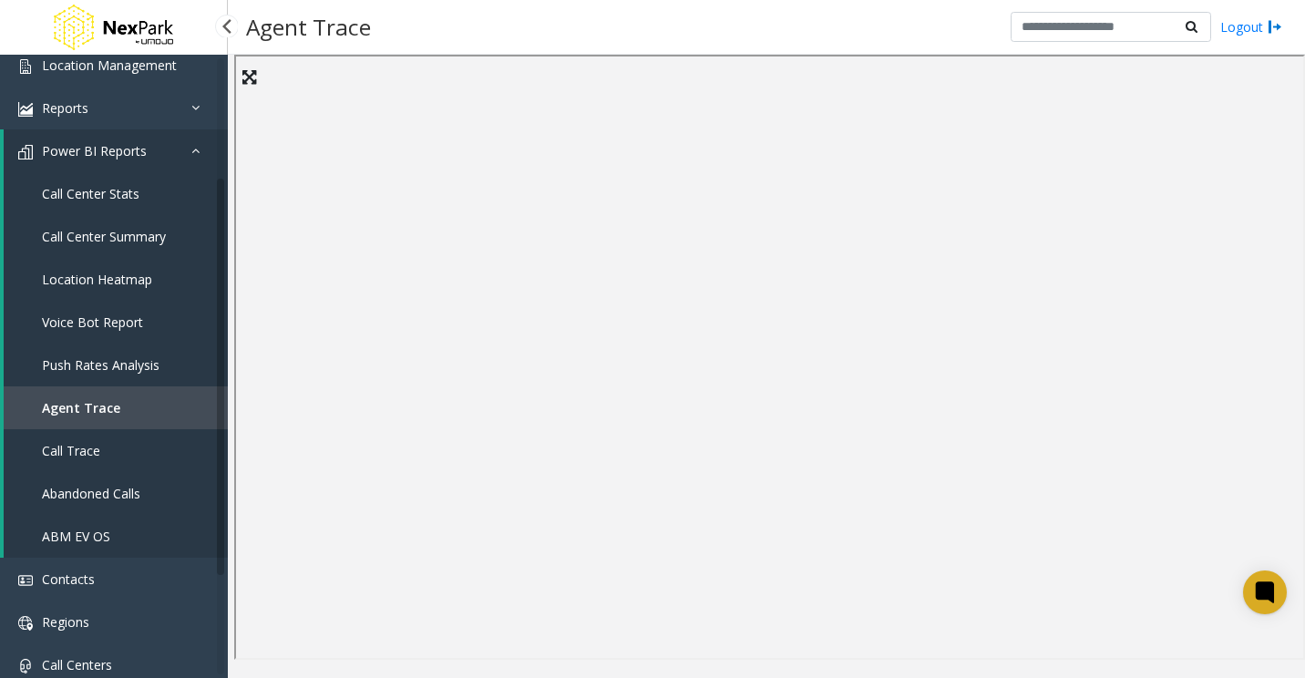
click at [83, 452] on span "Call Trace" at bounding box center [71, 450] width 58 height 17
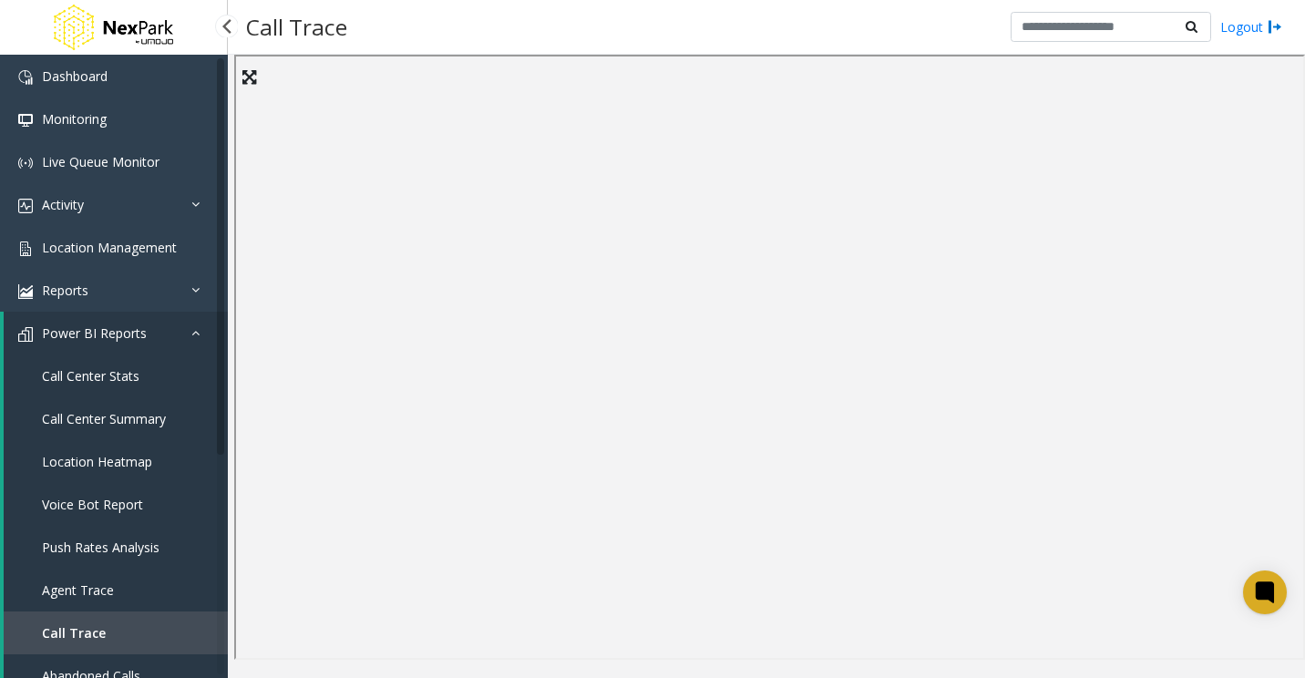
click at [96, 334] on span "Power BI Reports" at bounding box center [94, 332] width 105 height 17
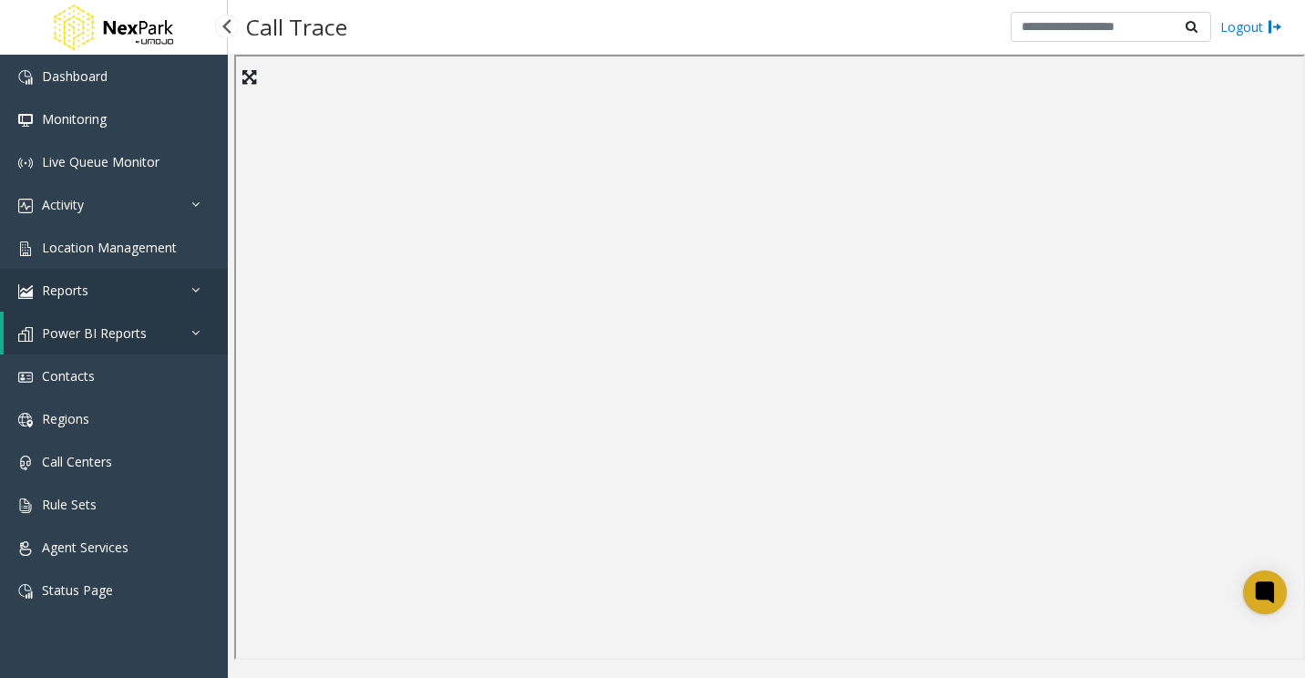
click at [102, 287] on link "Reports" at bounding box center [114, 290] width 228 height 43
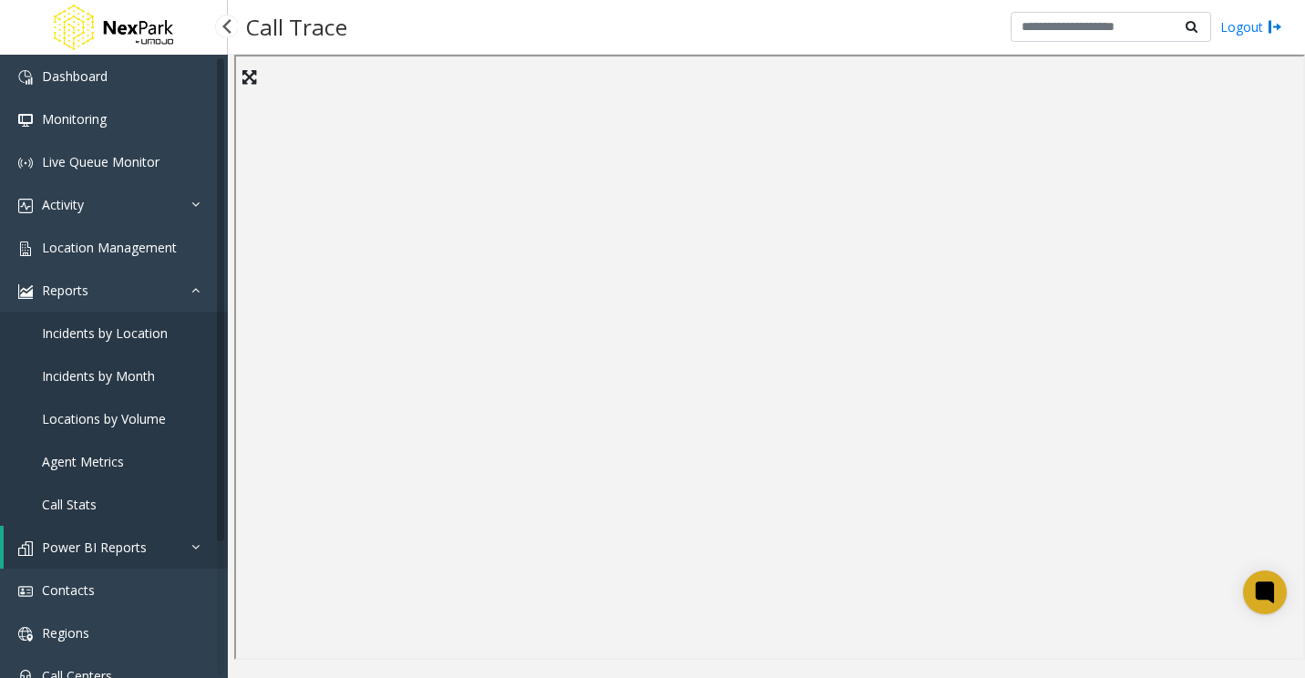
click at [102, 456] on span "Agent Metrics" at bounding box center [83, 461] width 82 height 17
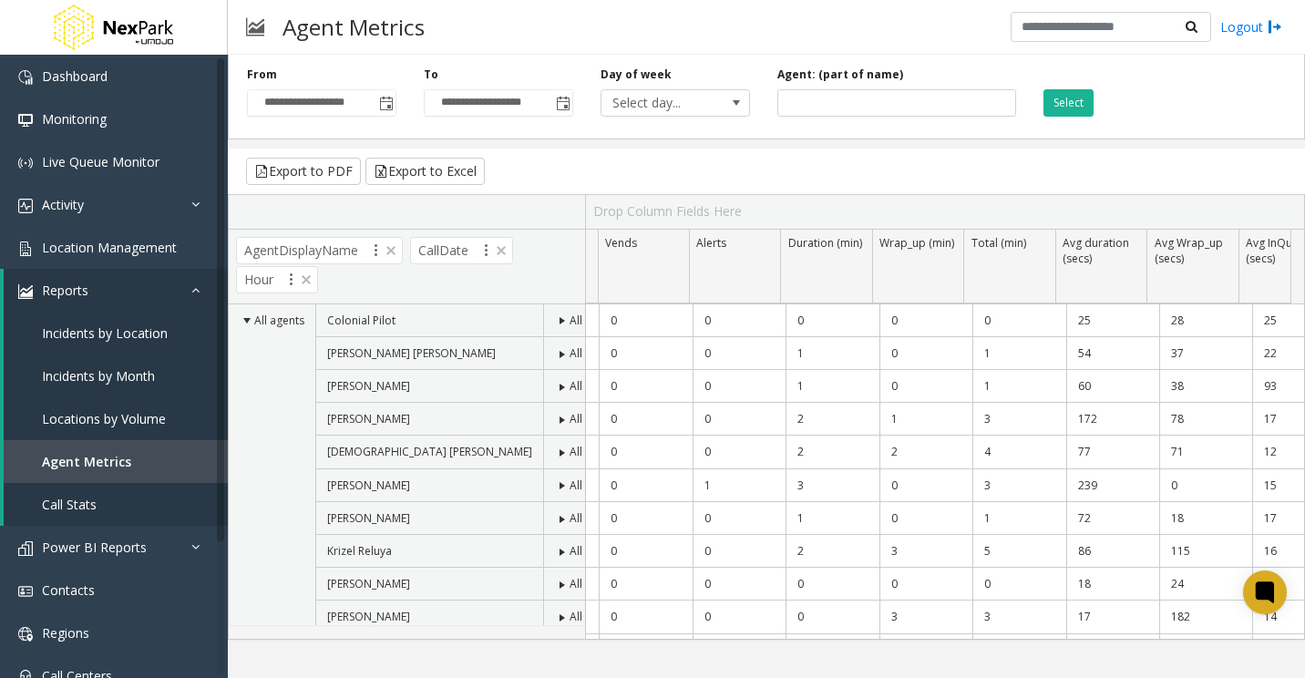
scroll to position [0, 95]
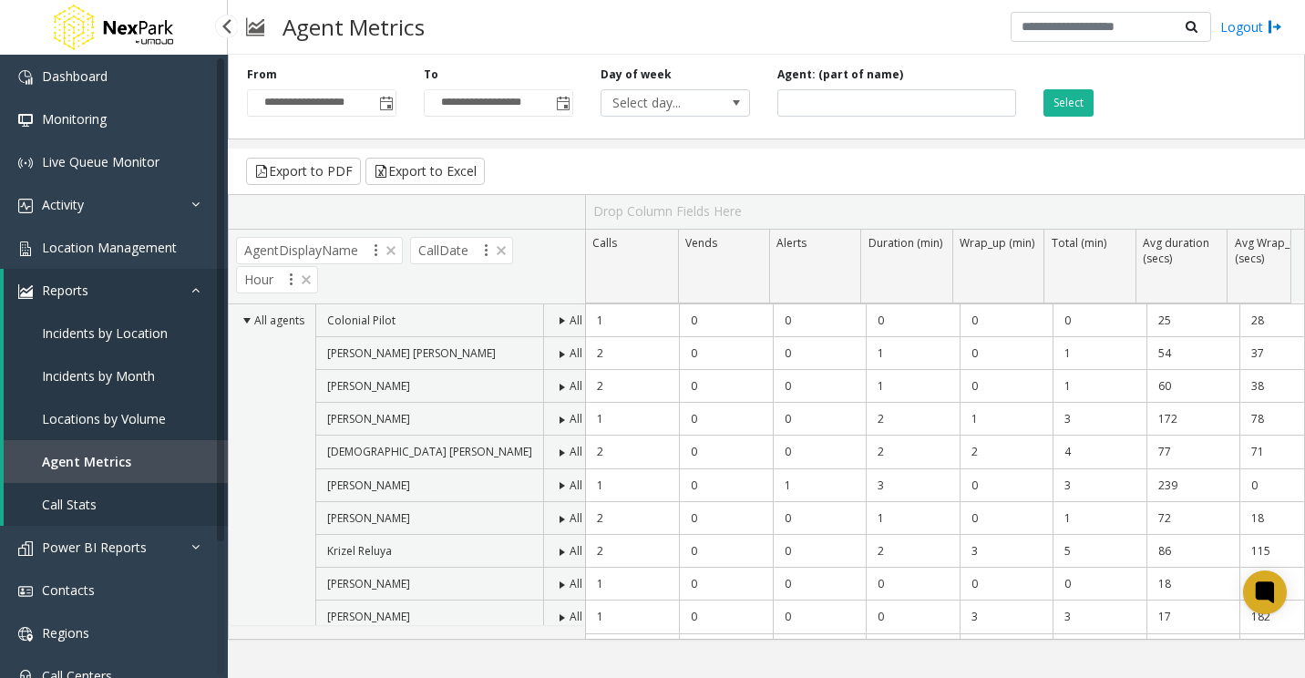
click at [99, 501] on link "Call Stats" at bounding box center [116, 504] width 224 height 43
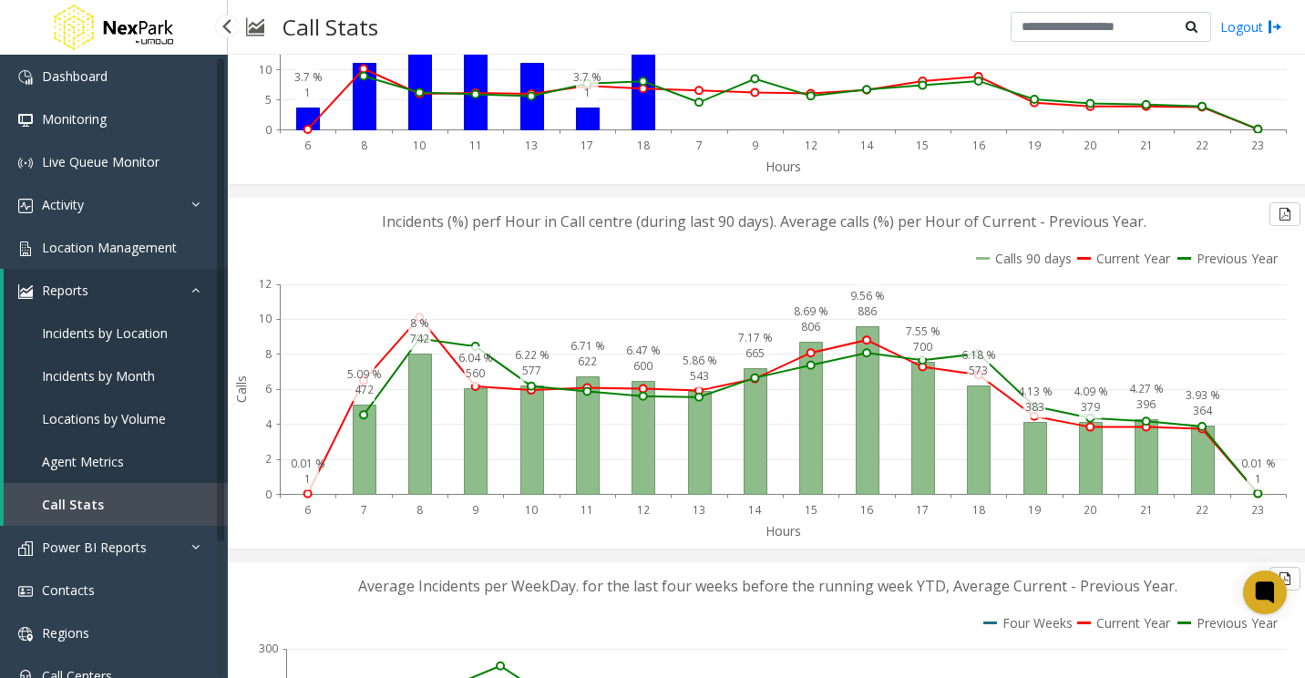
click at [98, 287] on link "Reports" at bounding box center [116, 290] width 224 height 43
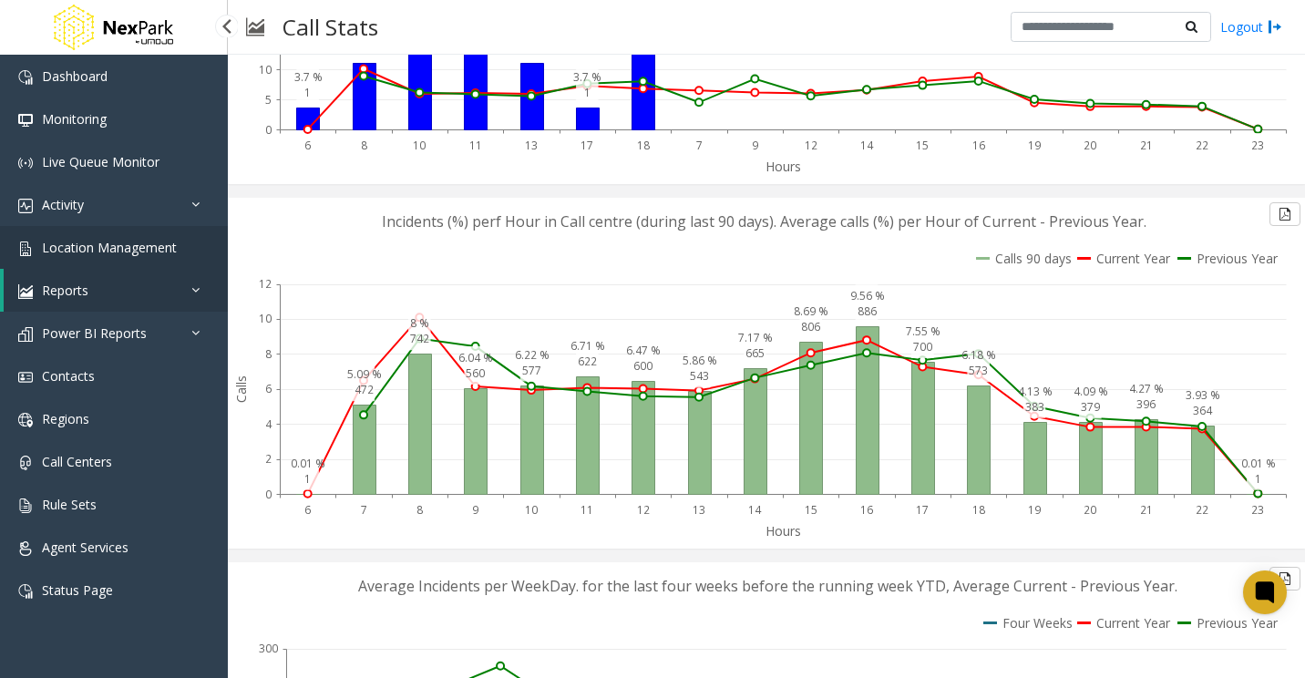
click at [85, 241] on span "Location Management" at bounding box center [109, 247] width 135 height 17
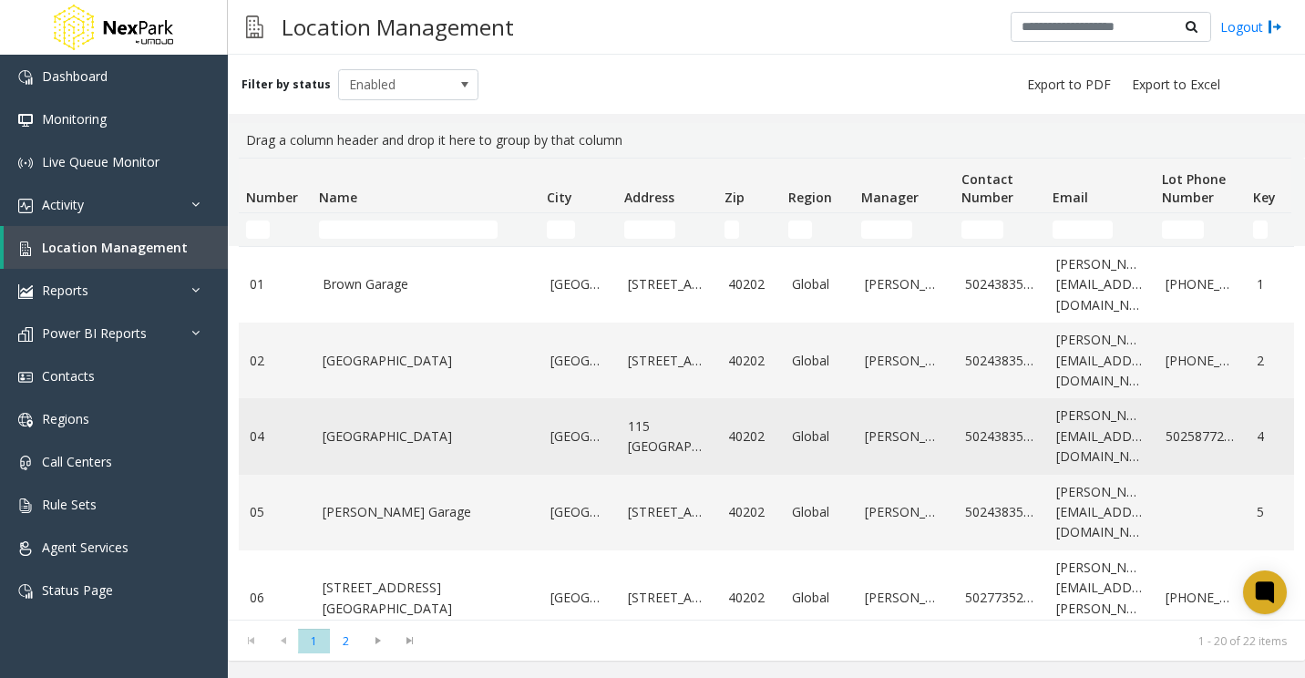
click at [335, 441] on link "[GEOGRAPHIC_DATA]" at bounding box center [426, 436] width 206 height 20
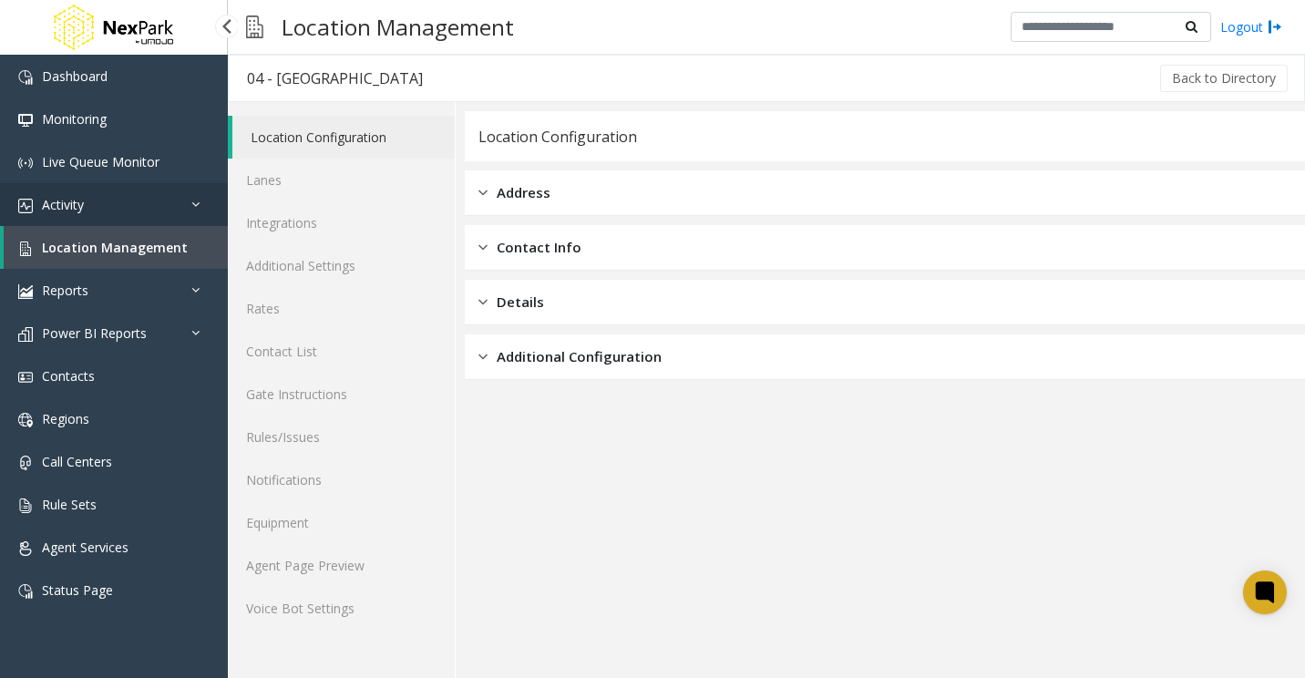
click at [104, 210] on link "Activity" at bounding box center [114, 204] width 228 height 43
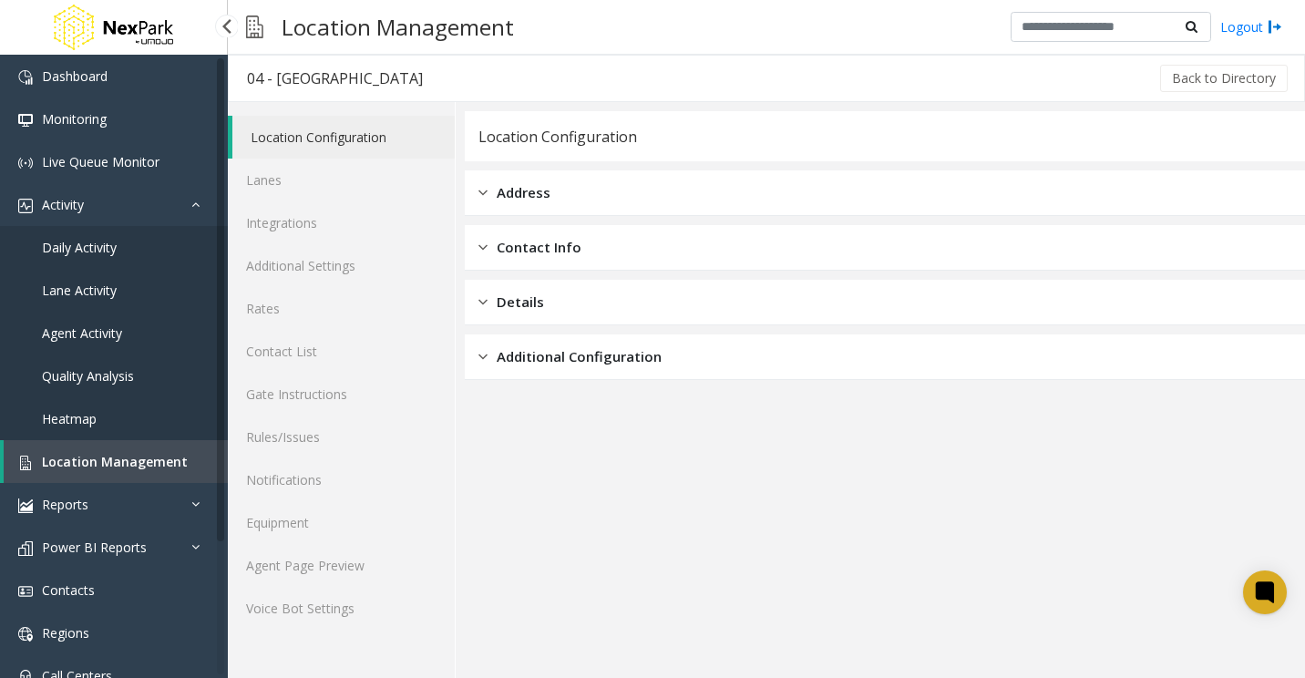
click at [77, 415] on span "Heatmap" at bounding box center [69, 418] width 55 height 17
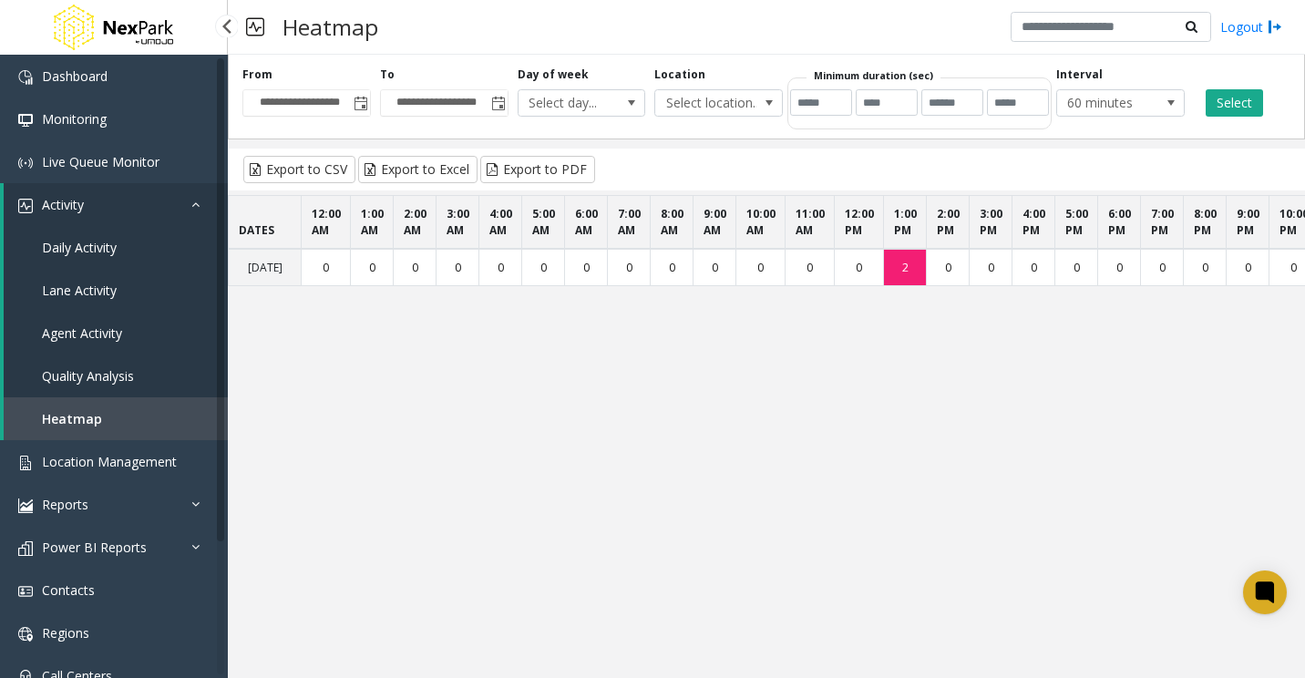
click at [92, 392] on link "Quality Analysis" at bounding box center [116, 375] width 224 height 43
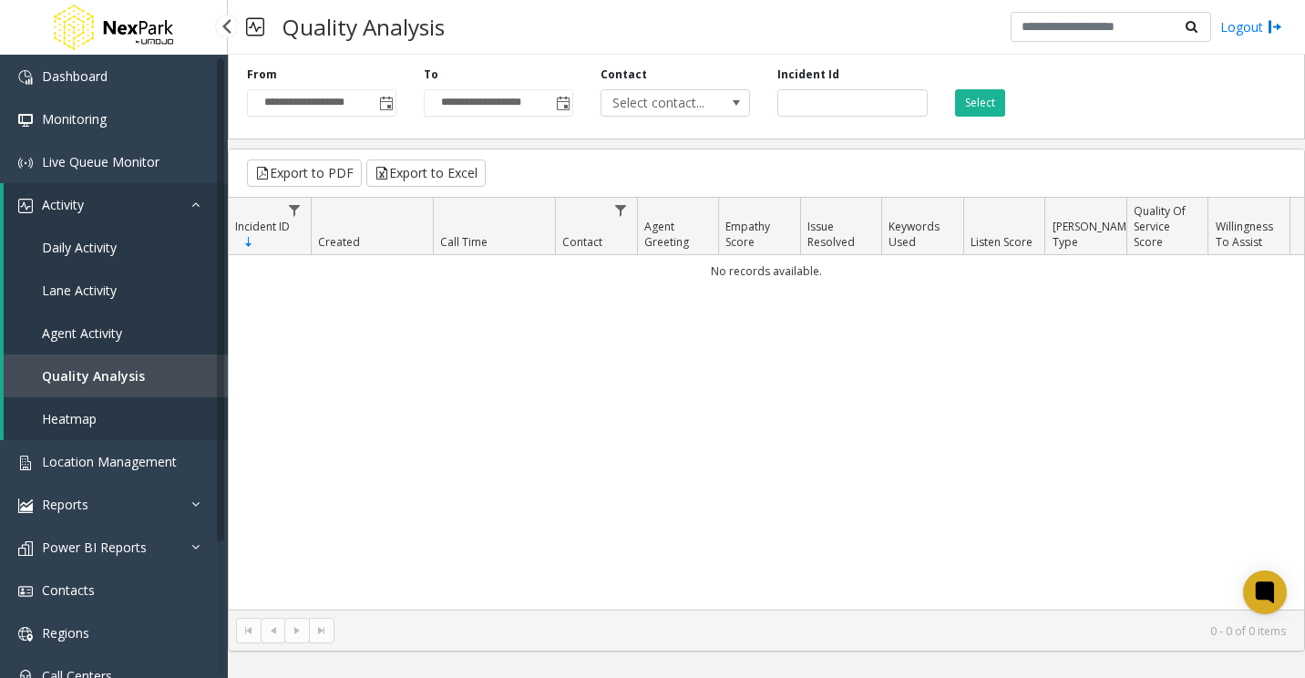
click at [81, 328] on span "Agent Activity" at bounding box center [82, 332] width 80 height 17
